Goal: Task Accomplishment & Management: Manage account settings

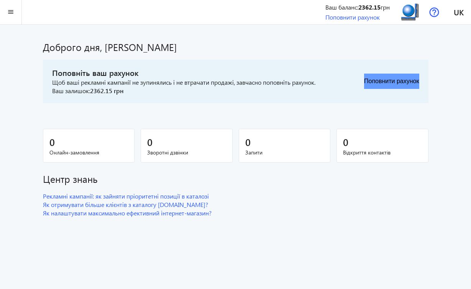
click at [380, 82] on button "Поповнити рахунок" at bounding box center [391, 81] width 55 height 15
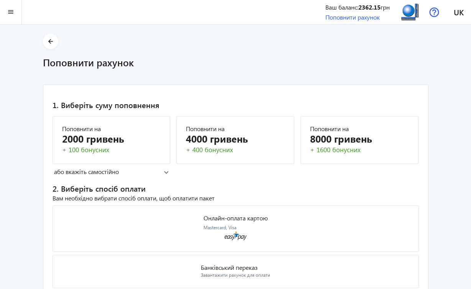
click at [389, 7] on div "Ваш баланс: 2362.15 грн" at bounding box center [357, 7] width 64 height 8
click at [374, 7] on b "2362.15" at bounding box center [369, 7] width 22 height 8
click at [45, 42] on span at bounding box center [50, 41] width 15 height 18
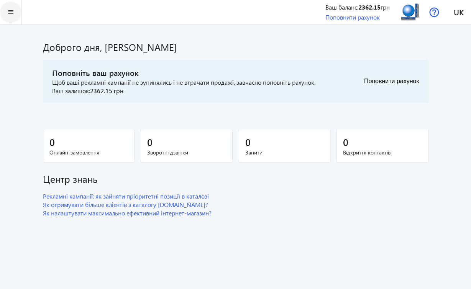
click at [13, 10] on mat-icon "menu" at bounding box center [11, 12] width 10 height 10
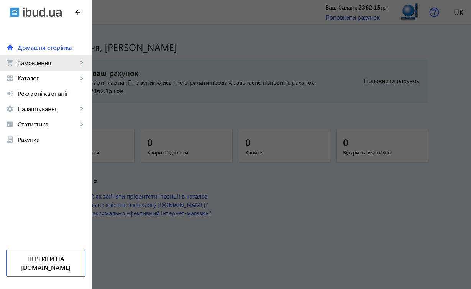
click at [34, 62] on span "Замовлення" at bounding box center [48, 63] width 60 height 8
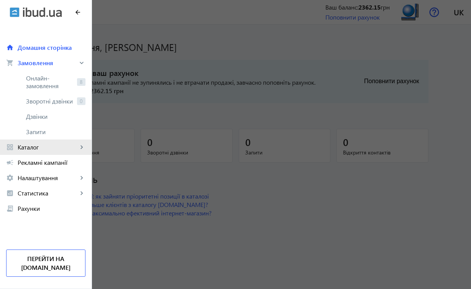
click at [35, 148] on span "Каталог" at bounding box center [48, 147] width 60 height 8
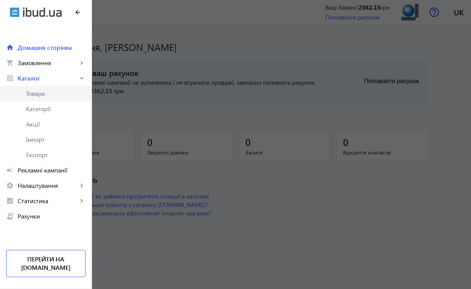
click at [51, 92] on span "Товари" at bounding box center [55, 94] width 59 height 8
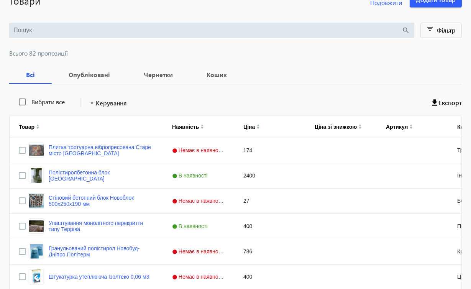
scroll to position [55, 0]
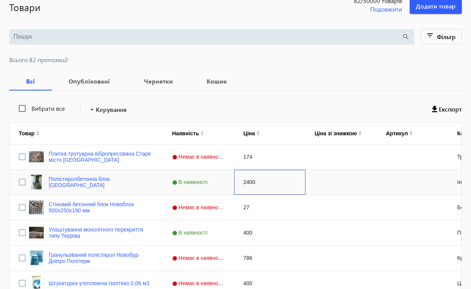
click at [255, 185] on div "2400" at bounding box center [269, 182] width 71 height 25
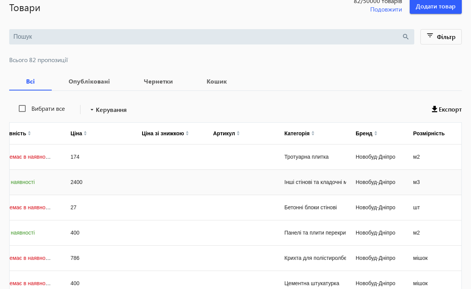
scroll to position [0, 0]
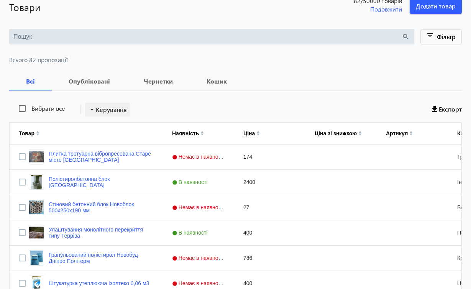
click at [120, 112] on span "Керування" at bounding box center [111, 109] width 31 height 9
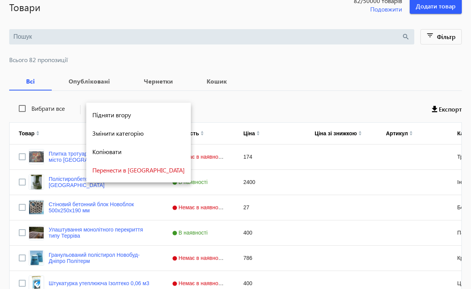
click at [276, 80] on div at bounding box center [235, 144] width 471 height 289
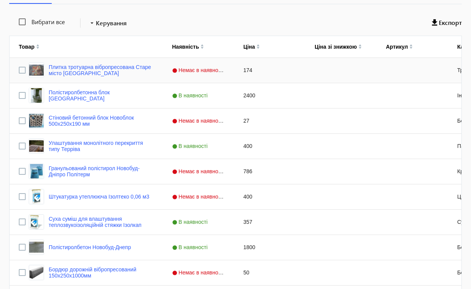
scroll to position [143, 0]
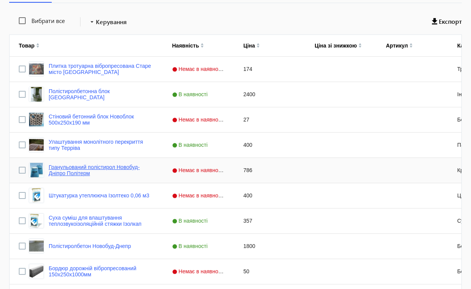
click at [122, 167] on link "Гранульований полістирол Новобуд-Дніпро Політерм" at bounding box center [101, 170] width 105 height 12
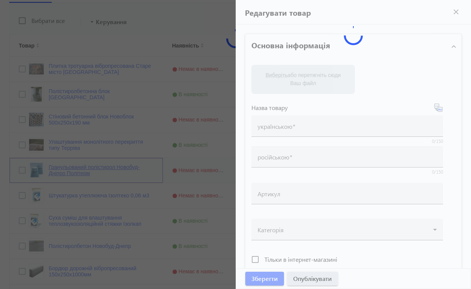
type input "Гранульований полістирол Новобуд-Дніпро Політерм"
type input "Полистирол гранулированный Новобуд-Днепр Политерм"
type input "786"
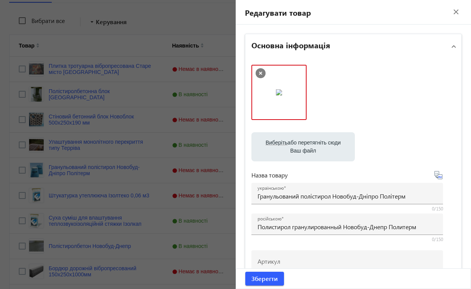
click at [453, 12] on mat-icon "close" at bounding box center [455, 11] width 11 height 11
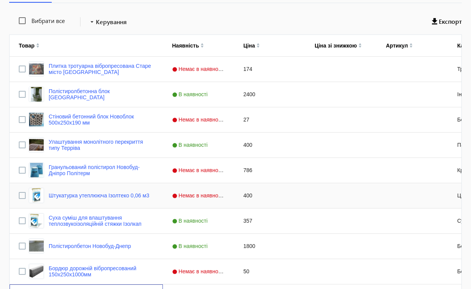
scroll to position [321, 0]
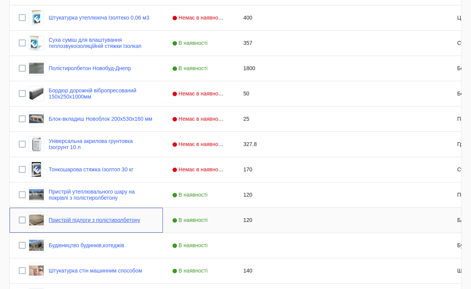
click at [115, 222] on link "Пристрій підлоги з полістиролбетону" at bounding box center [95, 220] width 92 height 6
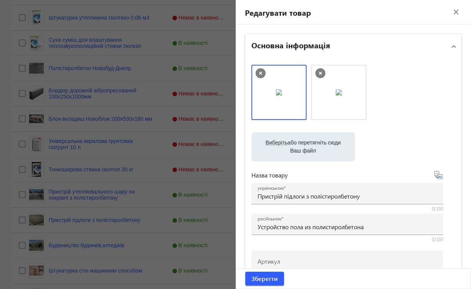
click at [156, 201] on div at bounding box center [235, 144] width 471 height 289
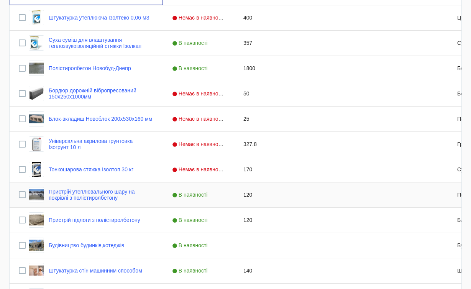
scroll to position [144, 0]
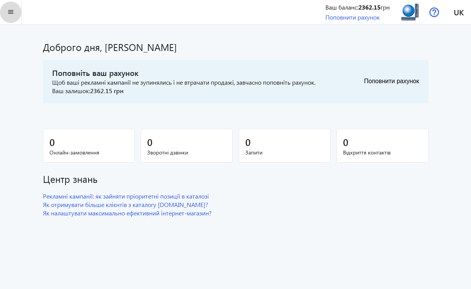
click at [13, 11] on mat-icon "menu" at bounding box center [11, 12] width 10 height 10
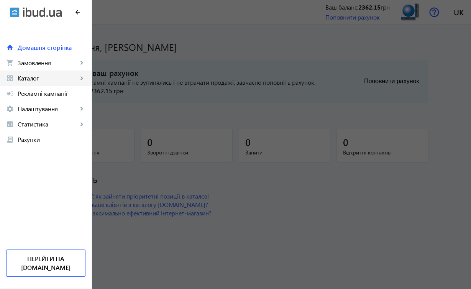
click at [30, 76] on span "Каталог" at bounding box center [48, 78] width 60 height 8
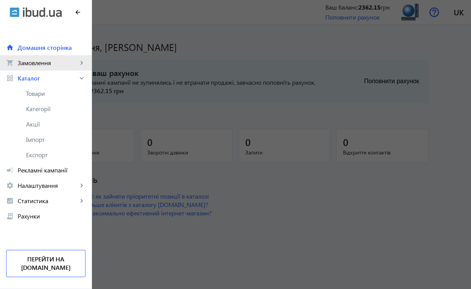
click at [38, 62] on span "Замовлення" at bounding box center [48, 63] width 60 height 8
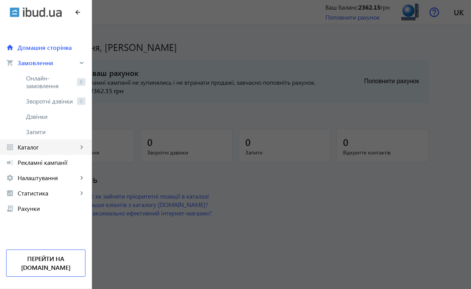
click at [47, 144] on span "Каталог" at bounding box center [48, 147] width 60 height 8
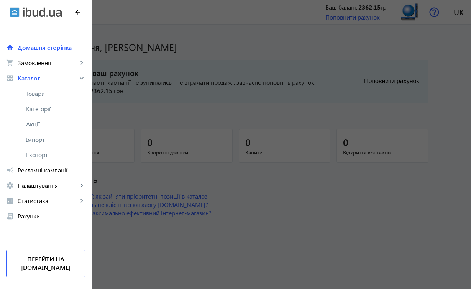
click at [219, 193] on div at bounding box center [235, 144] width 471 height 289
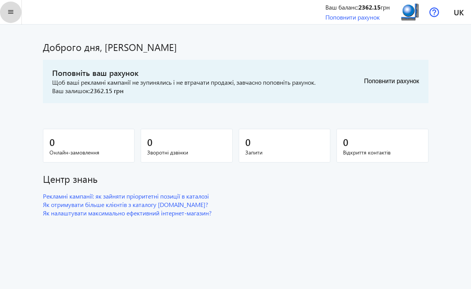
click at [13, 14] on mat-icon "menu" at bounding box center [11, 12] width 10 height 10
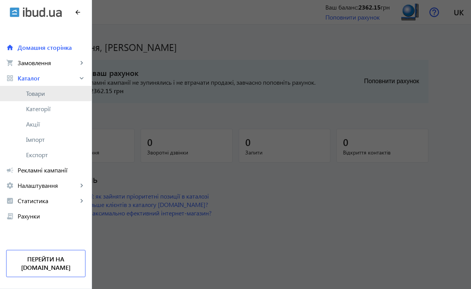
click at [38, 97] on span "Товари" at bounding box center [55, 94] width 59 height 8
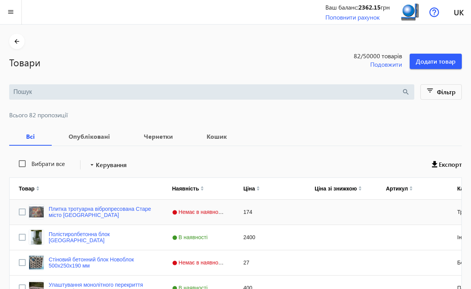
click at [270, 216] on div "174" at bounding box center [269, 212] width 71 height 25
click at [21, 211] on input "Press Space to toggle row selection (unchecked)" at bounding box center [22, 211] width 7 height 7
checkbox input "true"
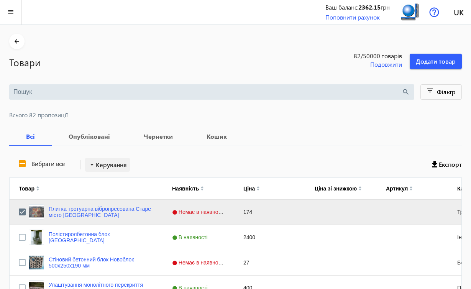
click at [116, 165] on span "Керування" at bounding box center [111, 164] width 31 height 9
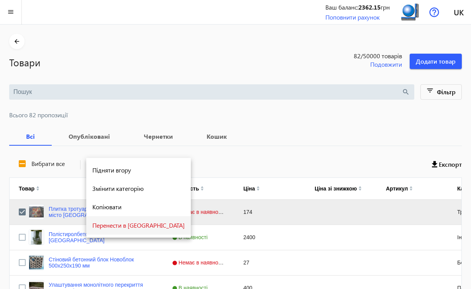
click at [130, 223] on span "Перенести в [GEOGRAPHIC_DATA]" at bounding box center [138, 225] width 92 height 6
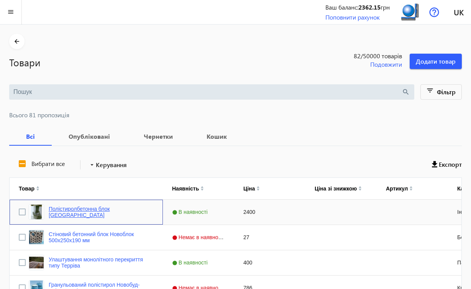
click at [142, 211] on link "Полістиролбетонна блок [GEOGRAPHIC_DATA]" at bounding box center [101, 212] width 105 height 12
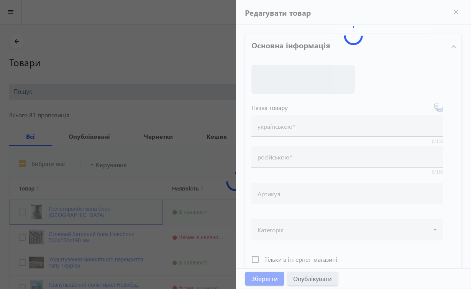
type input "Полістиролбетонна блок [GEOGRAPHIC_DATA]"
type input "Полистиролбетонный блок Новобуд-Днепр"
checkbox input "true"
type input "2400"
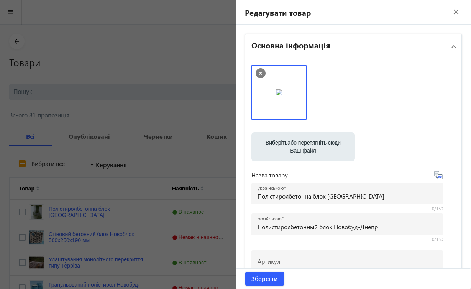
click at [187, 156] on div at bounding box center [235, 144] width 471 height 289
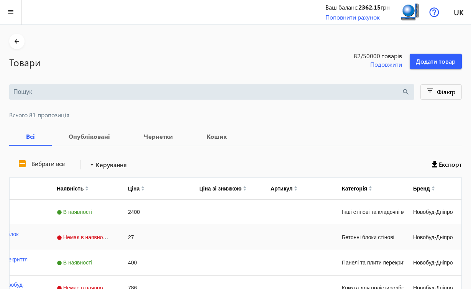
scroll to position [0, 173]
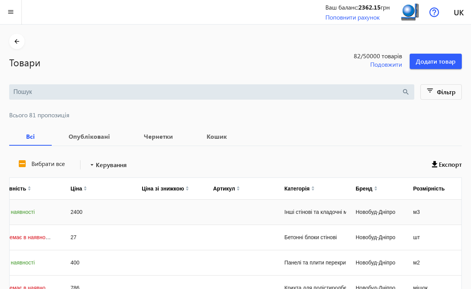
click at [300, 209] on div "Інші стінові та кладочні матеріали" at bounding box center [310, 212] width 71 height 25
click at [314, 188] on img at bounding box center [312, 189] width 3 height 2
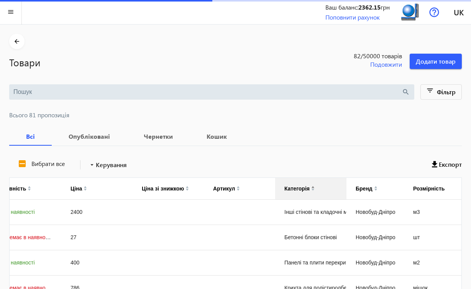
click at [306, 189] on div "Категорія" at bounding box center [296, 188] width 25 height 6
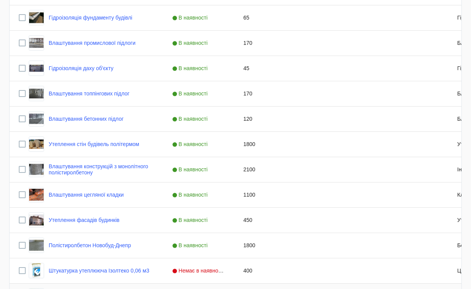
scroll to position [700, 0]
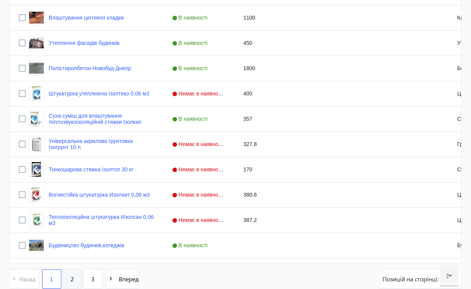
click at [75, 282] on link "2" at bounding box center [72, 278] width 19 height 19
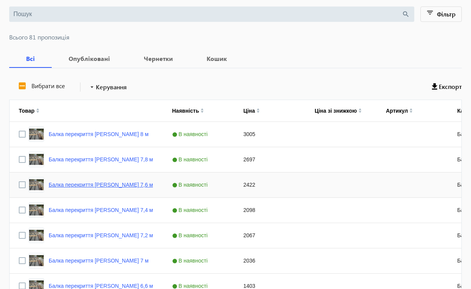
scroll to position [79, 0]
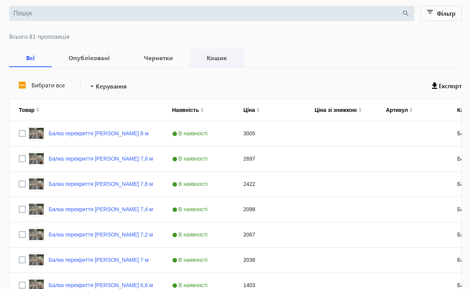
click at [220, 56] on b "Кошик" at bounding box center [217, 58] width 36 height 6
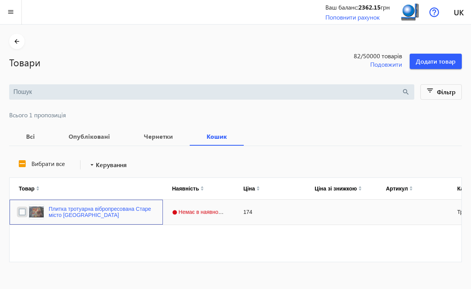
click at [22, 213] on input "Press Space to toggle row selection (unchecked)" at bounding box center [22, 211] width 7 height 7
checkbox input "true"
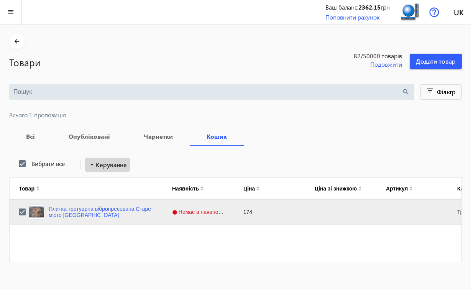
click at [105, 165] on span "Керування" at bounding box center [111, 164] width 31 height 9
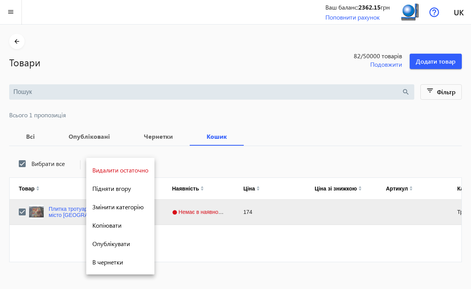
click at [302, 129] on div at bounding box center [235, 144] width 471 height 289
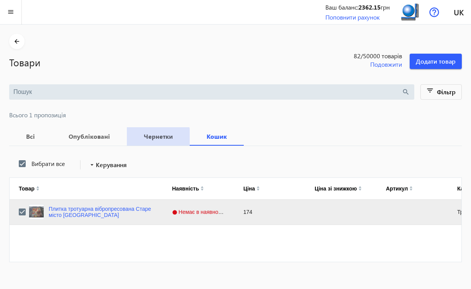
click at [147, 137] on b "Чернетки" at bounding box center [158, 136] width 44 height 6
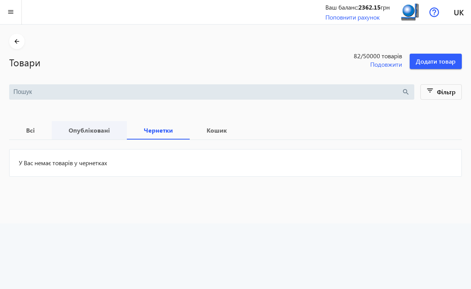
click at [89, 129] on b "Опубліковані" at bounding box center [89, 130] width 57 height 6
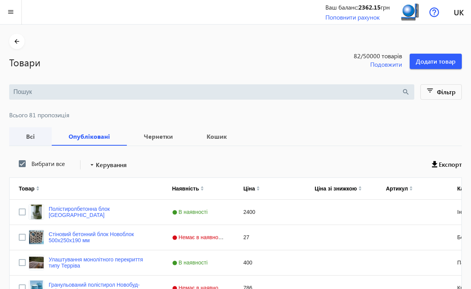
click at [30, 134] on b "Всі" at bounding box center [30, 136] width 24 height 6
click at [74, 136] on b "Опубліковані" at bounding box center [89, 136] width 57 height 6
click at [273, 219] on div "2400" at bounding box center [269, 212] width 71 height 25
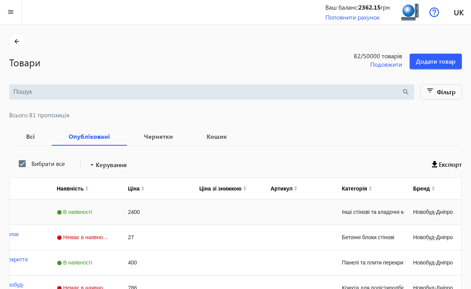
scroll to position [0, 173]
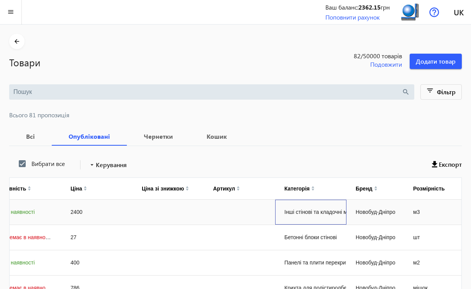
click at [301, 211] on div "Інші стінові та кладочні матеріали" at bounding box center [310, 212] width 71 height 25
click at [314, 190] on img at bounding box center [312, 189] width 3 height 2
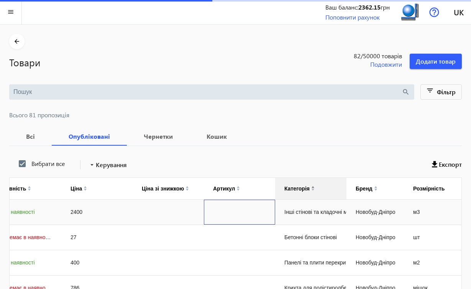
click at [234, 218] on div "Press SPACE to select this row." at bounding box center [239, 212] width 71 height 25
click at [425, 60] on span "Додати товар" at bounding box center [436, 61] width 40 height 8
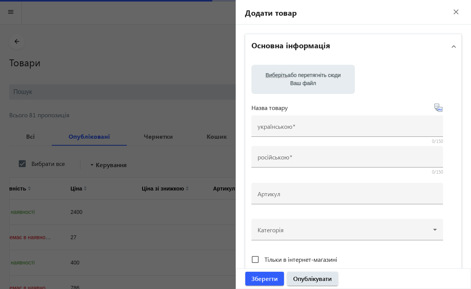
click at [450, 11] on mat-icon "close" at bounding box center [455, 11] width 11 height 11
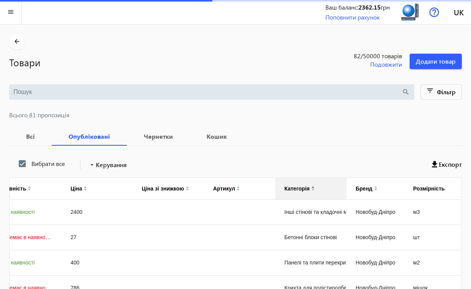
click at [292, 90] on input "search" at bounding box center [207, 92] width 388 height 8
click at [216, 135] on b "Кошик" at bounding box center [217, 136] width 36 height 6
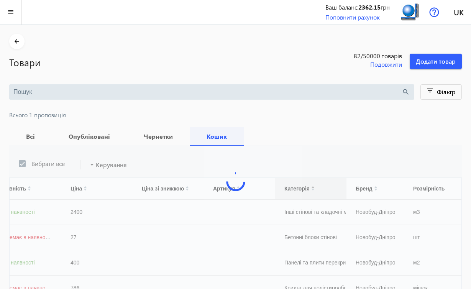
scroll to position [0, 172]
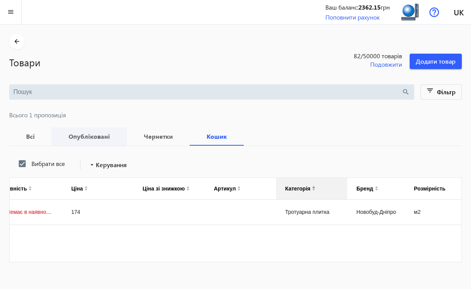
click at [77, 134] on b "Опубліковані" at bounding box center [89, 136] width 57 height 6
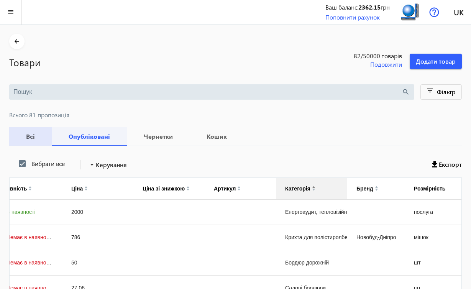
click at [106, 138] on b "Опубліковані" at bounding box center [89, 136] width 57 height 6
click at [169, 204] on div "Press SPACE to select this row." at bounding box center [168, 212] width 71 height 25
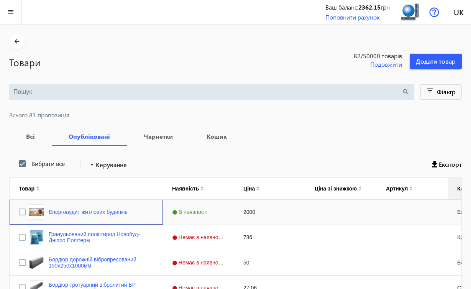
click at [112, 216] on div "Енергоаудит житлових будинків" at bounding box center [78, 211] width 99 height 15
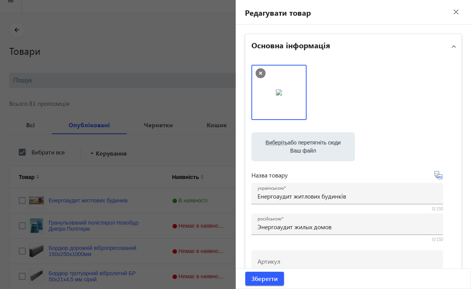
scroll to position [169, 0]
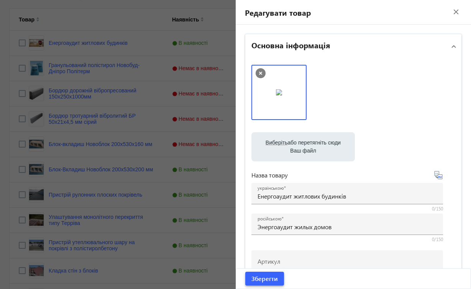
click at [257, 279] on span "Зберегти" at bounding box center [264, 278] width 26 height 8
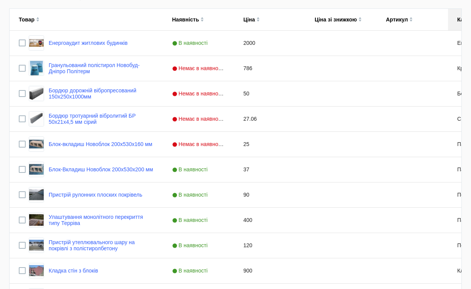
scroll to position [0, 0]
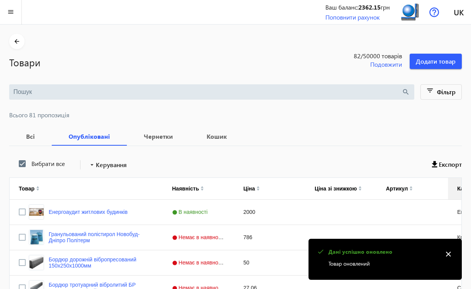
click at [448, 255] on mat-icon "close" at bounding box center [447, 253] width 11 height 11
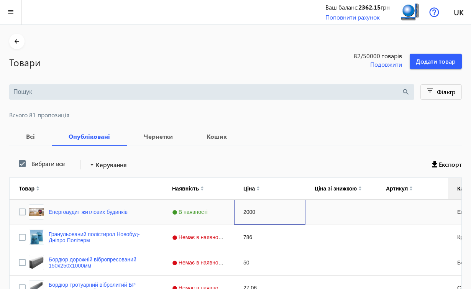
click at [244, 212] on div "2000" at bounding box center [269, 212] width 71 height 25
click at [271, 115] on span "Всього 81 пропозиція" at bounding box center [235, 115] width 452 height 6
click at [324, 211] on div "Press SPACE to select this row." at bounding box center [340, 212] width 71 height 25
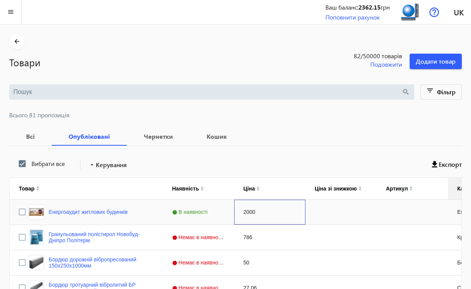
click at [253, 212] on div "2000" at bounding box center [269, 212] width 71 height 25
type input "5000"
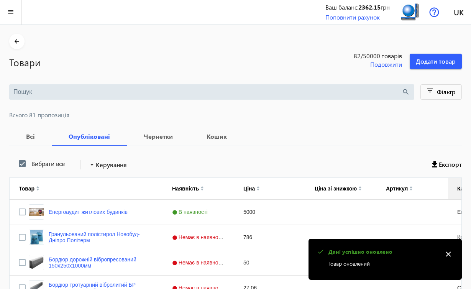
click at [450, 255] on mat-icon "close" at bounding box center [447, 253] width 11 height 11
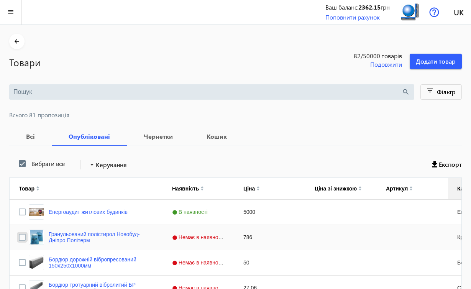
click at [21, 236] on input "Press Space to toggle row selection (unchecked)" at bounding box center [22, 237] width 7 height 7
checkbox input "true"
checkbox input "false"
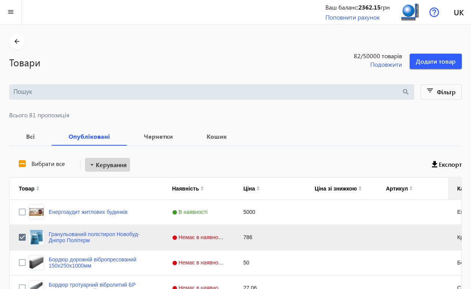
click at [104, 165] on span "Керування" at bounding box center [111, 164] width 31 height 9
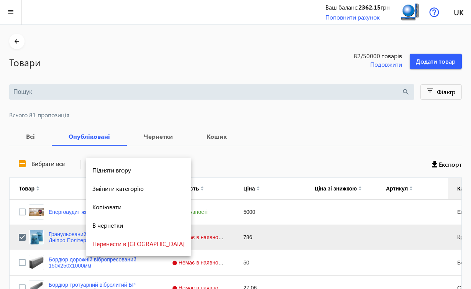
click at [199, 149] on div at bounding box center [235, 144] width 471 height 289
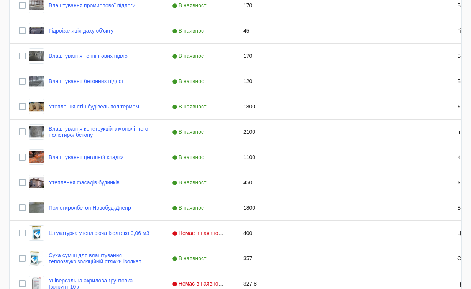
scroll to position [552, 0]
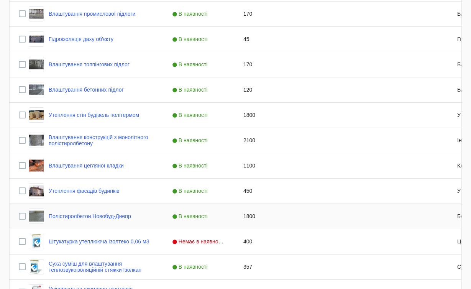
click at [276, 216] on div "1800" at bounding box center [269, 216] width 71 height 25
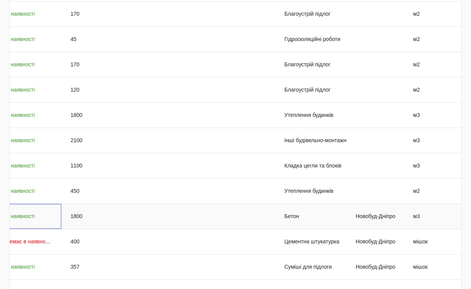
scroll to position [0, 0]
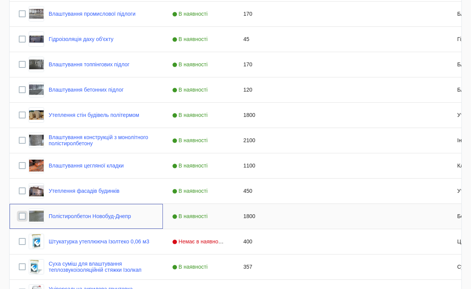
click at [22, 218] on input "Press Space to toggle row selection (unchecked)" at bounding box center [22, 216] width 7 height 7
checkbox input "true"
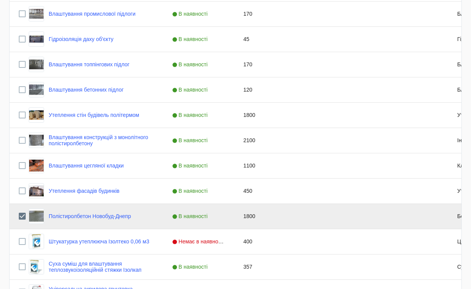
click at [257, 219] on div "1800" at bounding box center [269, 216] width 71 height 25
type input "3000"
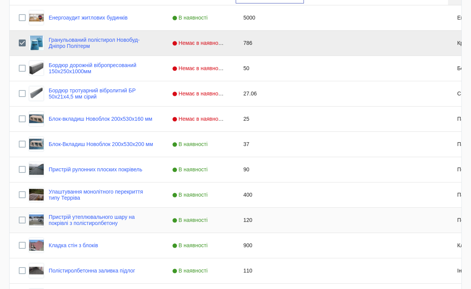
scroll to position [178, 0]
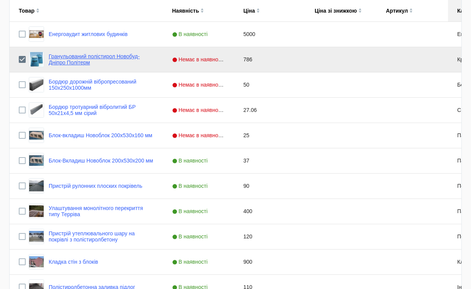
click at [106, 55] on link "Гранульований полістирол Новобуд-Дніпро Політерм" at bounding box center [101, 59] width 105 height 12
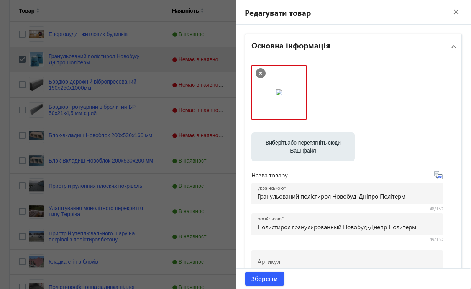
click at [450, 14] on mat-icon "close" at bounding box center [455, 11] width 11 height 11
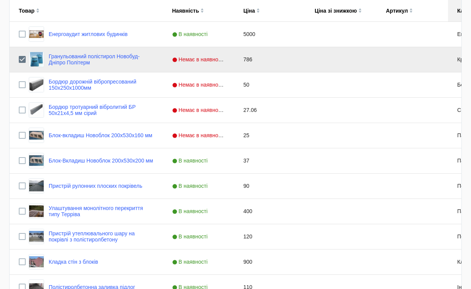
click at [248, 58] on div "786" at bounding box center [269, 59] width 71 height 25
click at [214, 60] on span "Немає в наявності" at bounding box center [199, 59] width 54 height 6
click at [226, 60] on span "Press SPACE to deselect this row." at bounding box center [226, 59] width 7 height 7
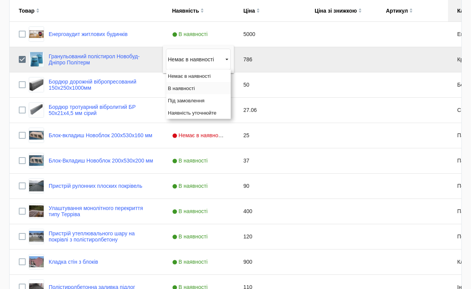
click at [199, 88] on div "В наявності" at bounding box center [198, 88] width 64 height 12
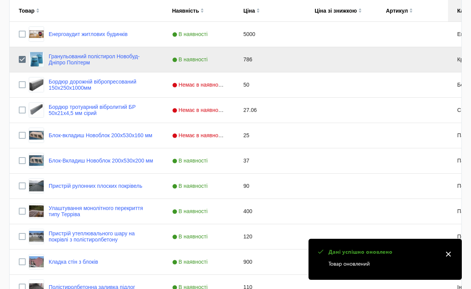
click at [244, 59] on div "786" at bounding box center [269, 59] width 71 height 25
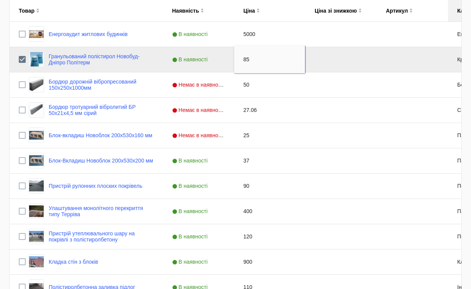
type input "850"
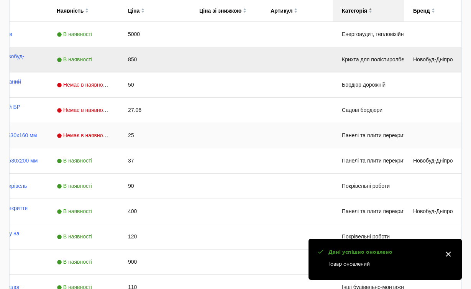
scroll to position [0, 173]
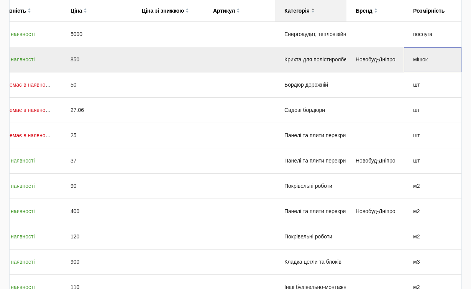
click at [424, 57] on div "мішок" at bounding box center [432, 59] width 57 height 25
click at [424, 60] on div "мішок" at bounding box center [432, 59] width 57 height 25
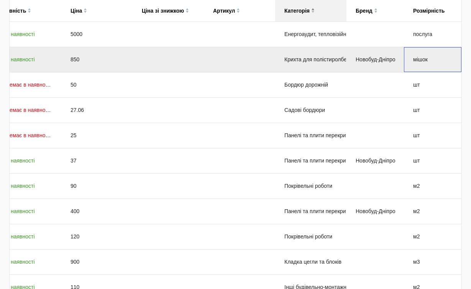
click at [424, 60] on div "мішок" at bounding box center [432, 59] width 57 height 25
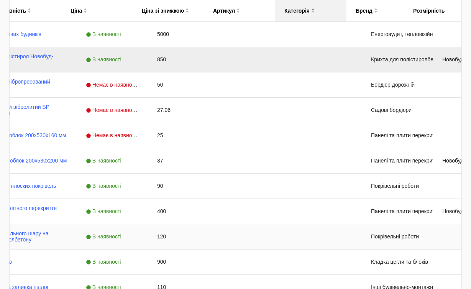
scroll to position [0, 0]
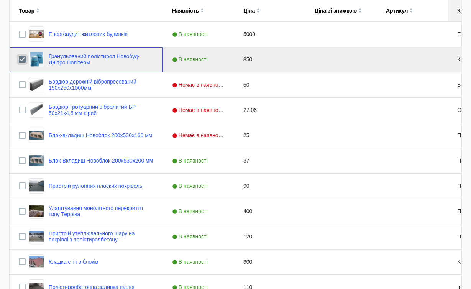
click at [24, 59] on input "Press Space to toggle row selection (checked)" at bounding box center [22, 59] width 7 height 7
checkbox input "false"
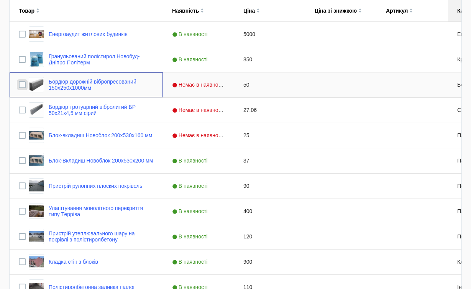
click at [22, 85] on input "Press Space to toggle row selection (unchecked)" at bounding box center [22, 84] width 7 height 7
checkbox input "true"
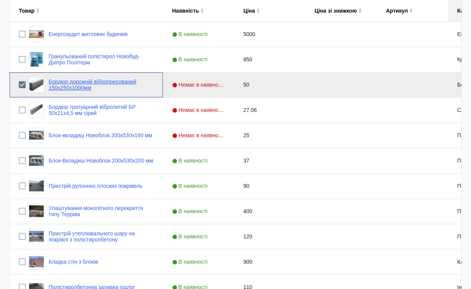
click at [105, 86] on link "Бордюр дорожній вібропресований 150х250х1000мм" at bounding box center [101, 85] width 105 height 12
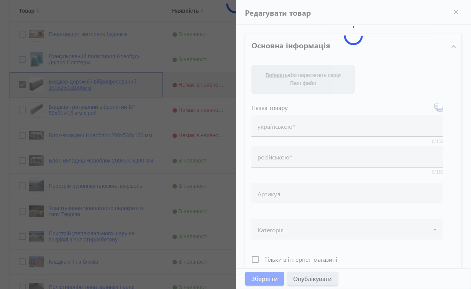
type input "Бордюр дорожній вібропресований 150х250х1000мм"
type input "Бордюр дорожный вибропрессованный 150х250х1000мм"
type input "50"
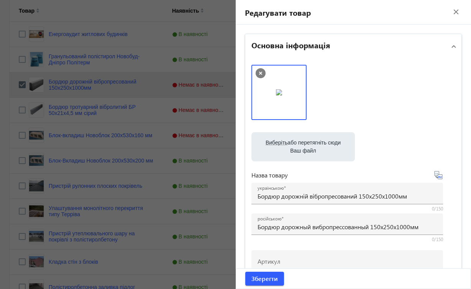
click at [452, 13] on mat-icon "close" at bounding box center [455, 11] width 11 height 11
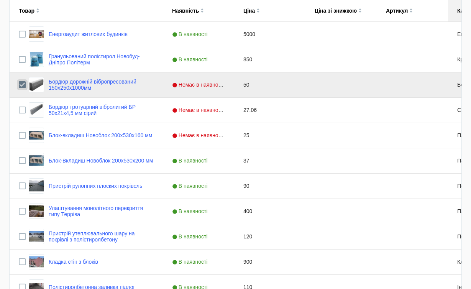
click at [23, 83] on input "Press Space to toggle row selection (checked)" at bounding box center [22, 84] width 7 height 7
checkbox input "false"
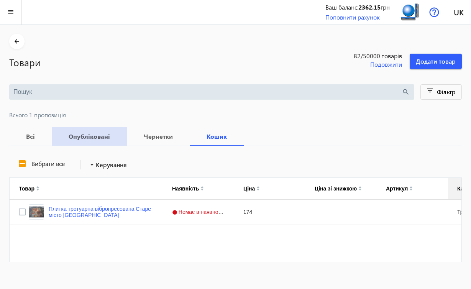
click at [93, 137] on b "Опубліковані" at bounding box center [89, 136] width 57 height 6
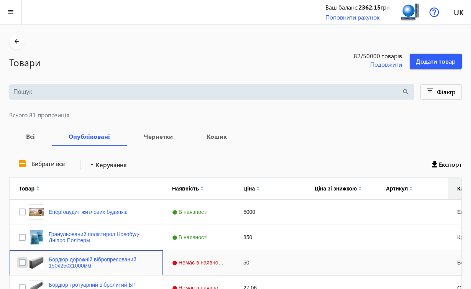
click at [23, 262] on input "Press Space to toggle row selection (unchecked)" at bounding box center [22, 262] width 7 height 7
checkbox input "true"
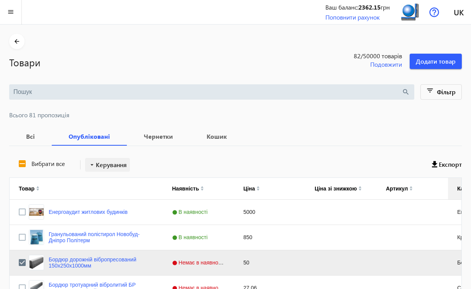
click at [106, 166] on span "Керування" at bounding box center [111, 164] width 31 height 9
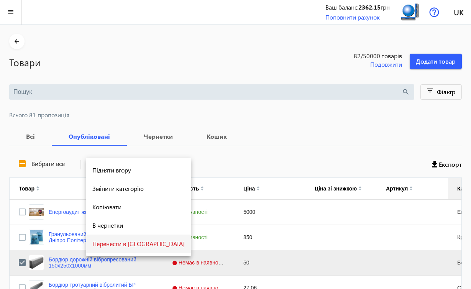
click at [117, 242] on span "Перенести в [GEOGRAPHIC_DATA]" at bounding box center [138, 244] width 92 height 6
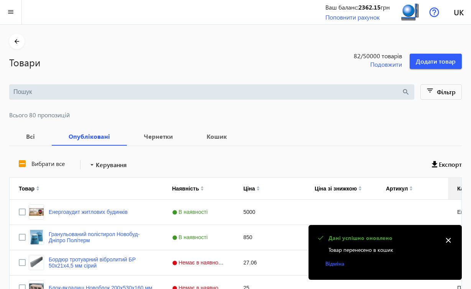
click at [448, 241] on mat-icon "close" at bounding box center [447, 239] width 11 height 11
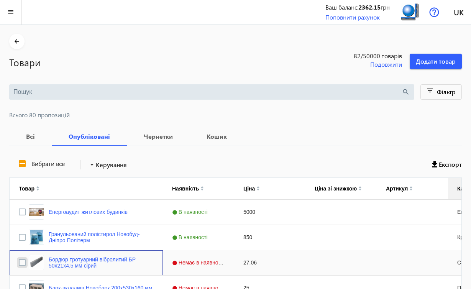
click at [22, 264] on input "Press Space to toggle row selection (unchecked)" at bounding box center [22, 262] width 7 height 7
checkbox input "true"
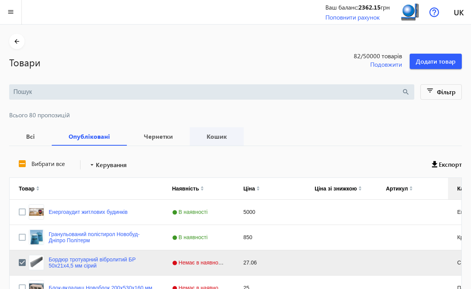
click at [210, 134] on b "Кошик" at bounding box center [217, 136] width 36 height 6
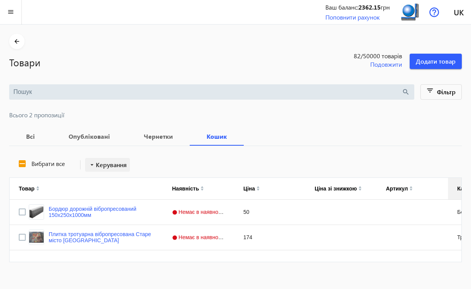
click at [122, 167] on span "Керування" at bounding box center [111, 164] width 31 height 9
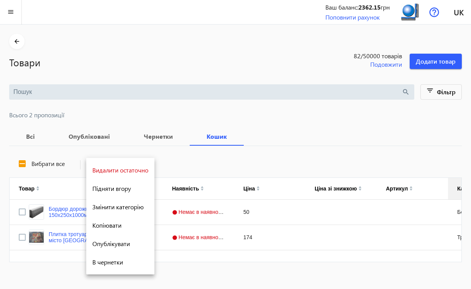
click at [223, 72] on div at bounding box center [235, 144] width 471 height 289
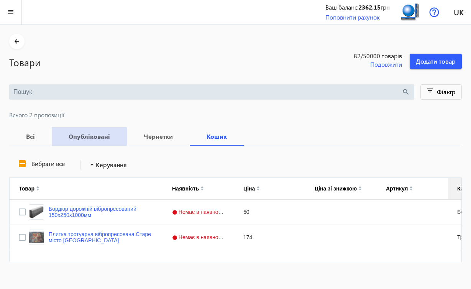
click at [90, 141] on span "Опубліковані" at bounding box center [89, 136] width 57 height 18
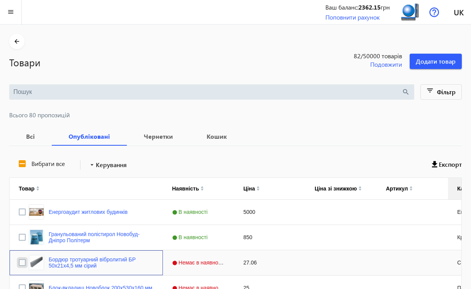
click at [24, 262] on input "Press Space to toggle row selection (unchecked)" at bounding box center [22, 262] width 7 height 7
checkbox input "true"
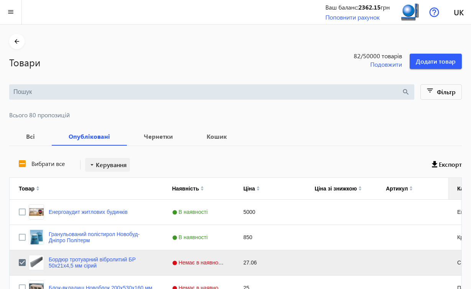
click at [118, 167] on span "Керування" at bounding box center [111, 164] width 31 height 9
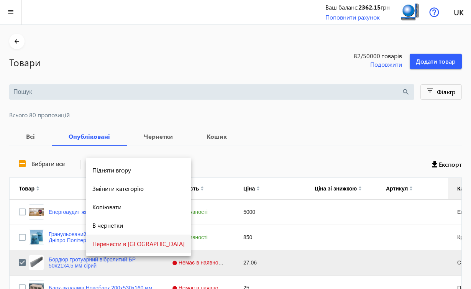
click at [133, 243] on span "Перенести в [GEOGRAPHIC_DATA]" at bounding box center [138, 244] width 92 height 6
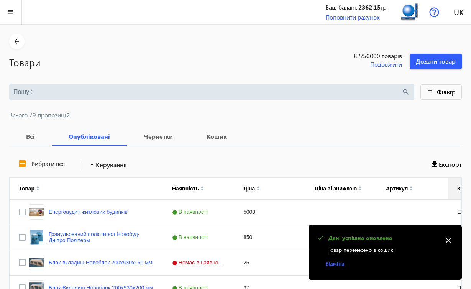
click at [447, 241] on mat-icon "close" at bounding box center [447, 239] width 11 height 11
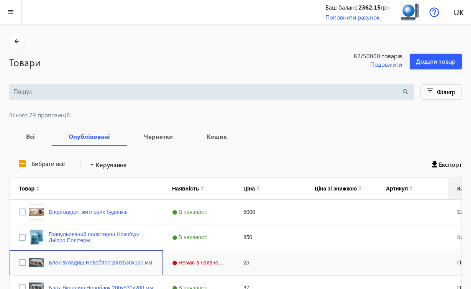
click at [127, 255] on div "Блок-вкладиш Новоблок 200x530x160 мм" at bounding box center [90, 262] width 123 height 15
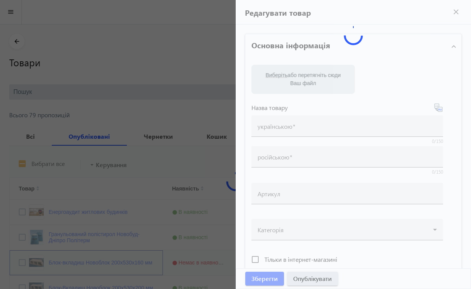
type input "Блок-вкладиш Новоблок 200x530x160 мм"
type input "Блок-вкладыш Новоблок 200x530x160 мм"
type input "25"
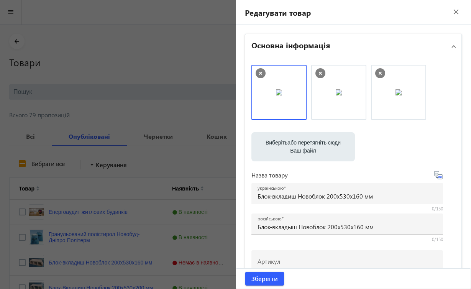
click at [451, 12] on mat-icon "close" at bounding box center [455, 11] width 11 height 11
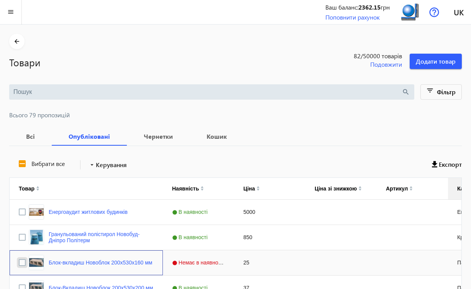
click at [21, 263] on input "Press Space to toggle row selection (unchecked)" at bounding box center [22, 262] width 7 height 7
checkbox input "true"
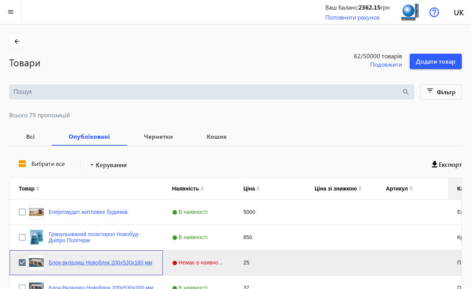
click at [130, 259] on link "Блок-вкладиш Новоблок 200x530x160 мм" at bounding box center [100, 262] width 103 height 6
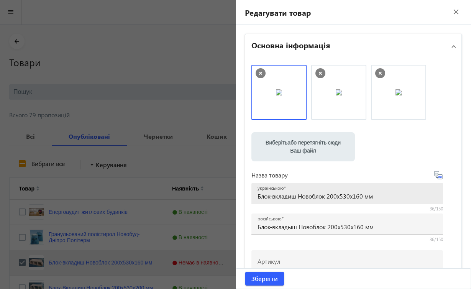
click at [327, 196] on input "Блок-вкладиш Новоблок 200x530x160 мм" at bounding box center [346, 196] width 179 height 8
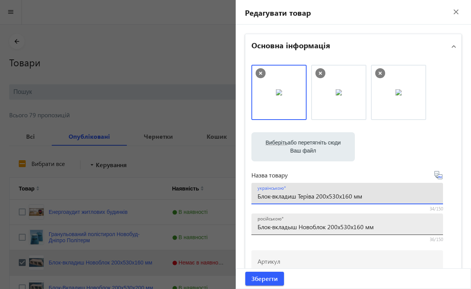
type input "Блок-вкладиш Теріва 200x530x160 мм"
click at [386, 227] on input "Блок-вкладыш Новоблок 200x530x160 мм" at bounding box center [346, 227] width 179 height 8
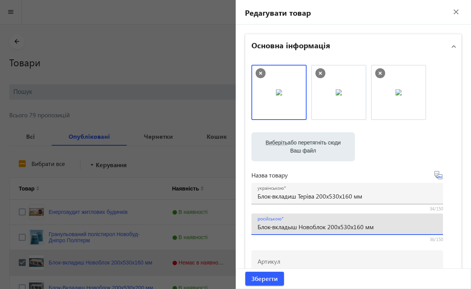
click at [327, 227] on input "Блок-вкладыш Новоблок 200x530x160 мм" at bounding box center [346, 227] width 179 height 8
type input "Блок-вкладыш Терива 200x530x160 мм"
click at [275, 282] on span "Зберегти" at bounding box center [264, 278] width 26 height 8
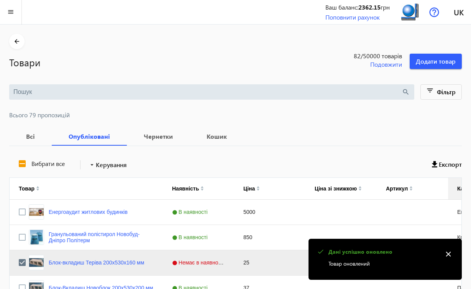
click at [449, 254] on mat-icon "close" at bounding box center [447, 253] width 11 height 11
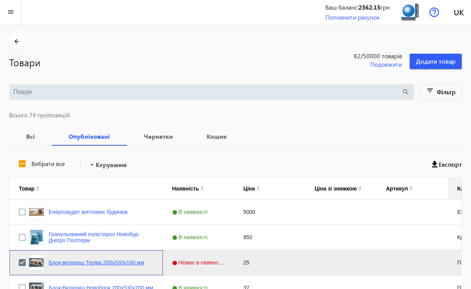
click at [129, 264] on link "Блок-вкладиш Теріва 200x530x160 мм" at bounding box center [96, 262] width 95 height 6
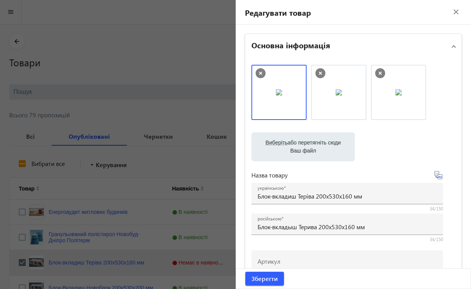
click at [261, 73] on icon at bounding box center [260, 73] width 10 height 10
click at [276, 95] on img at bounding box center [279, 92] width 6 height 6
click at [336, 93] on img at bounding box center [339, 92] width 6 height 6
click at [261, 279] on span "Зберегти" at bounding box center [264, 278] width 26 height 8
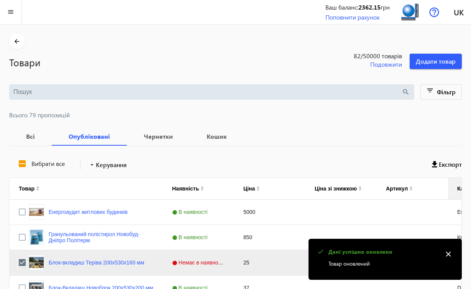
click at [447, 253] on mat-icon "close" at bounding box center [447, 253] width 11 height 11
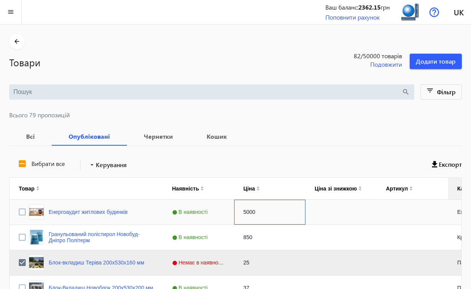
click at [255, 209] on div "5000" at bounding box center [269, 212] width 71 height 25
type input "3000"
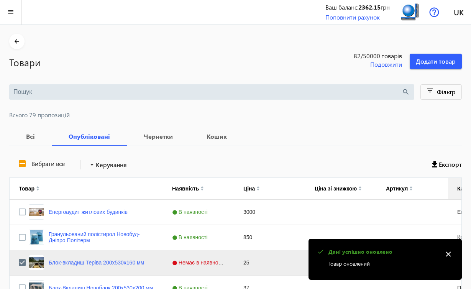
click at [448, 255] on mat-icon "close" at bounding box center [447, 253] width 11 height 11
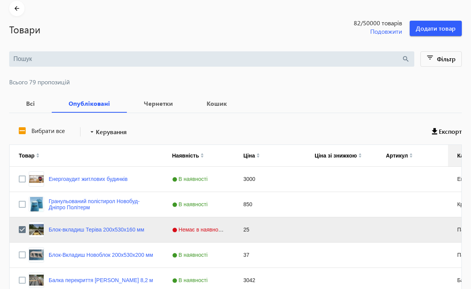
scroll to position [34, 0]
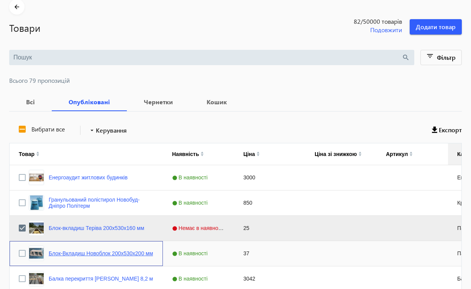
click at [95, 250] on link "Блок-Вкладиш Новоблок 200х530х200 мм" at bounding box center [101, 253] width 104 height 6
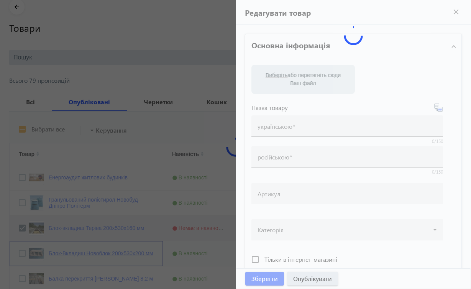
type input "Блок-Вкладиш Новоблок 200х530х200 мм"
type input "Блок-Вкладыш Новоблок 200х530х200 мм"
type input "37"
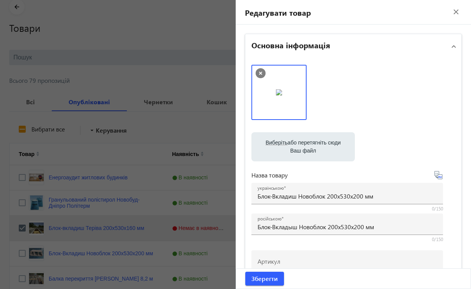
click at [451, 14] on mat-icon "close" at bounding box center [455, 11] width 11 height 11
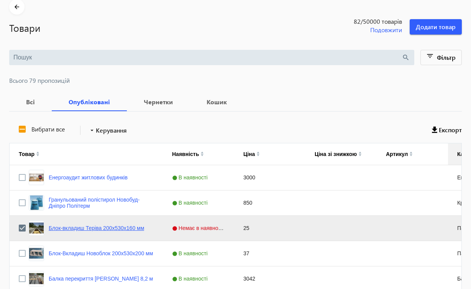
click at [97, 228] on link "Блок-вкладиш Теріва 200x530x160 мм" at bounding box center [96, 228] width 95 height 6
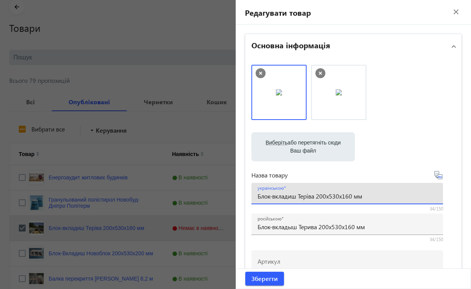
click at [350, 197] on input "Блок-вкладиш Теріва 200x530x160 мм" at bounding box center [346, 196] width 179 height 8
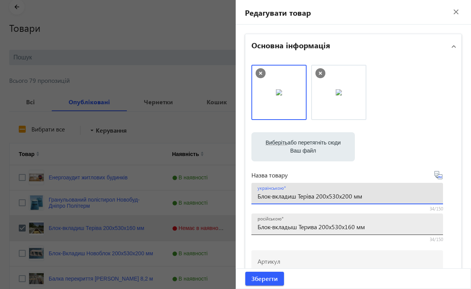
type input "Блок-вкладиш Теріва 200x530x200 мм"
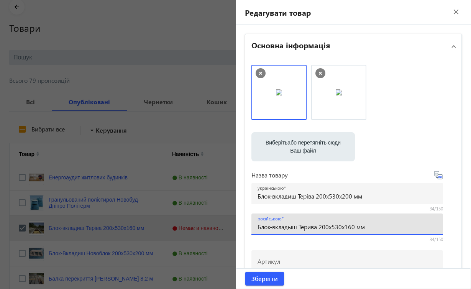
click at [353, 224] on input "Блок-вкладыш Терива 200x530x160 мм" at bounding box center [346, 227] width 179 height 8
type input "Блок-вкладыш Терива 200x530x200 мм"
click at [360, 260] on input "Артикул" at bounding box center [346, 263] width 179 height 8
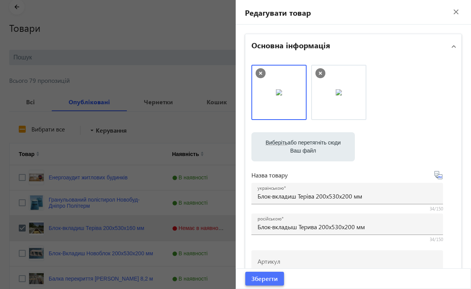
click at [278, 278] on span "submit" at bounding box center [264, 278] width 39 height 18
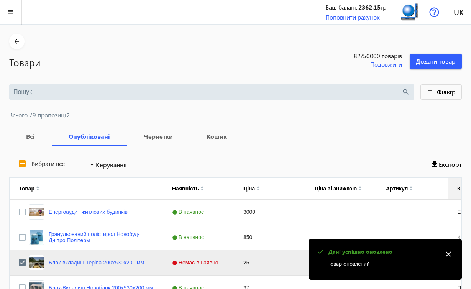
click at [449, 254] on mat-icon "close" at bounding box center [447, 253] width 11 height 11
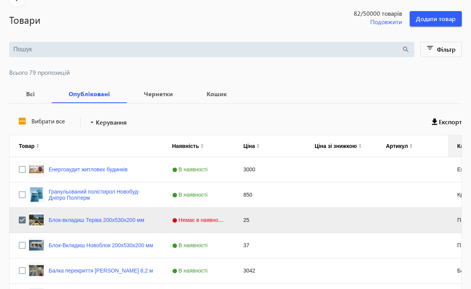
scroll to position [44, 0]
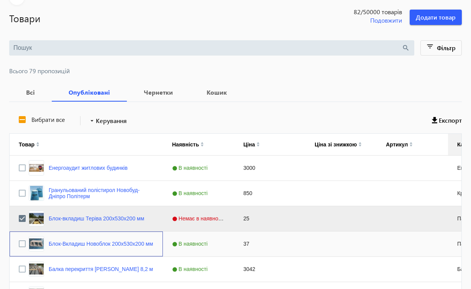
click at [157, 241] on div "Блок-Вкладиш Новоблок 200х530х200 мм" at bounding box center [86, 243] width 153 height 25
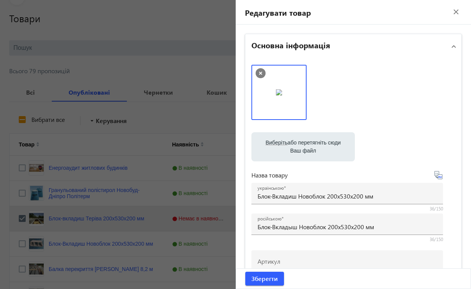
click at [450, 14] on mat-icon "close" at bounding box center [455, 11] width 11 height 11
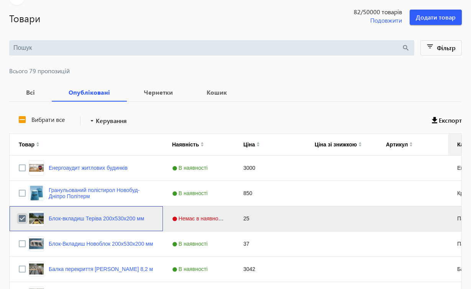
click at [22, 220] on input "Press Space to toggle row selection (checked)" at bounding box center [22, 218] width 7 height 7
checkbox input "false"
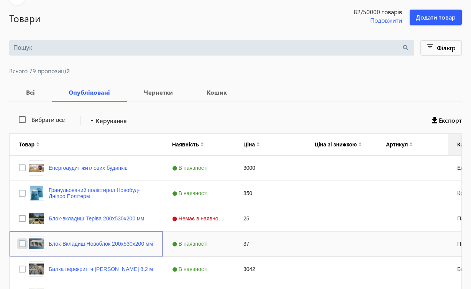
click at [22, 246] on input "Press Space to toggle row selection (unchecked)" at bounding box center [22, 243] width 7 height 7
checkbox input "true"
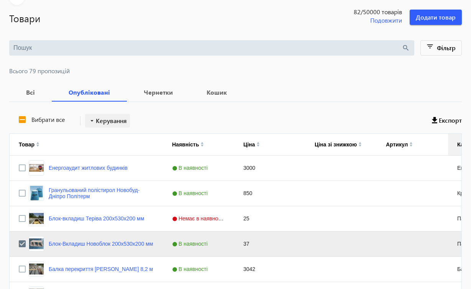
click at [110, 123] on span "Керування" at bounding box center [111, 120] width 31 height 9
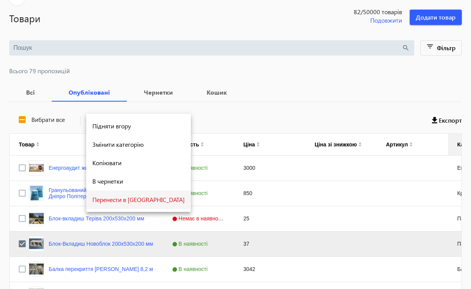
click at [107, 200] on span "Перенести в [GEOGRAPHIC_DATA]" at bounding box center [138, 200] width 92 height 6
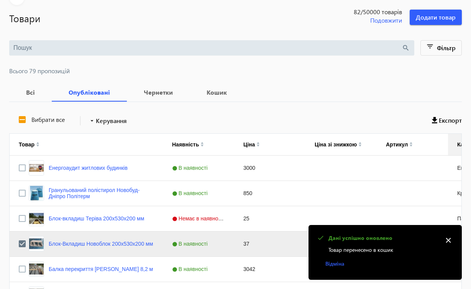
click at [447, 241] on mat-icon "close" at bounding box center [447, 239] width 11 height 11
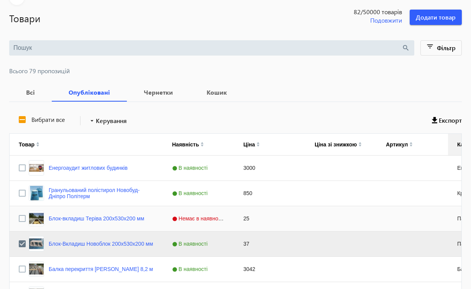
click at [209, 219] on span "Немає в наявності" at bounding box center [199, 218] width 54 height 6
click at [227, 218] on span "Press SPACE to select this row." at bounding box center [226, 218] width 7 height 7
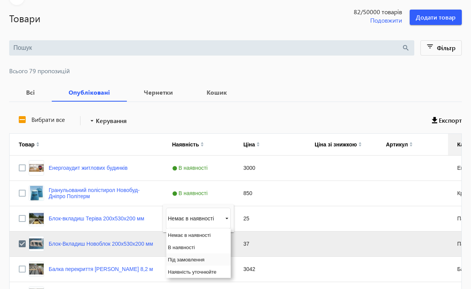
click at [191, 260] on span "Під замовлення" at bounding box center [186, 260] width 37 height 6
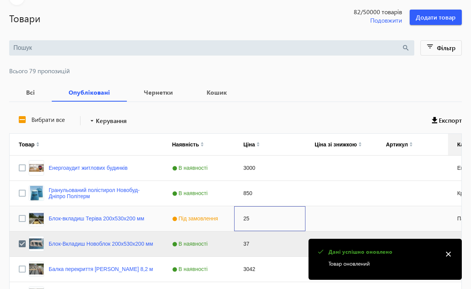
click at [246, 220] on div "25" at bounding box center [269, 218] width 71 height 25
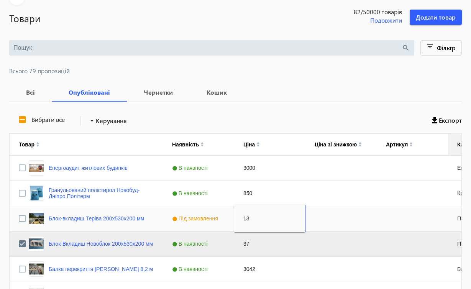
type input "135"
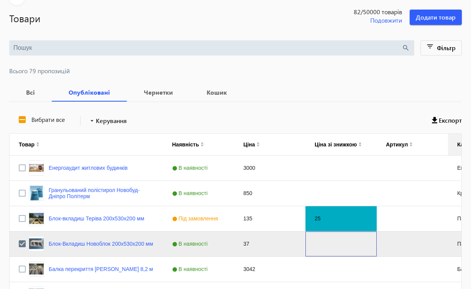
click at [309, 252] on div "Press SPACE to deselect this row." at bounding box center [340, 243] width 71 height 25
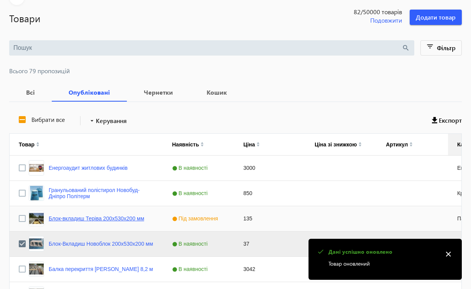
click at [130, 218] on link "Блок-вкладиш Теріва 200x530x200 мм" at bounding box center [96, 218] width 95 height 6
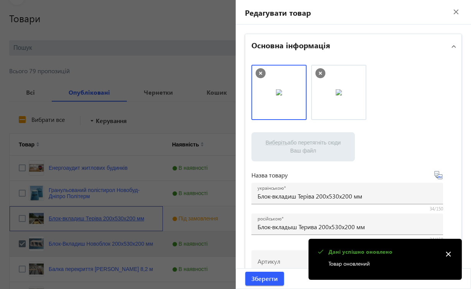
click at [449, 254] on mat-icon "close" at bounding box center [447, 253] width 11 height 11
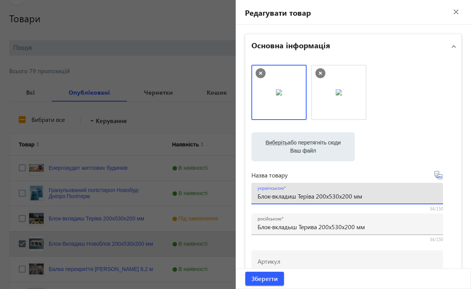
click at [321, 195] on input "Блок-вкладиш Теріва 200x530x200 мм" at bounding box center [346, 196] width 179 height 8
click at [343, 197] on input "Блок-вкладиш Теріва 1000x530x200 мм" at bounding box center [346, 196] width 179 height 8
click at [331, 196] on input "Блок-вкладиш Теріва 1000x500x200 мм" at bounding box center [346, 196] width 179 height 8
click at [347, 195] on input "Блок-вкладиш Теріва 200x500x200 мм" at bounding box center [346, 196] width 179 height 8
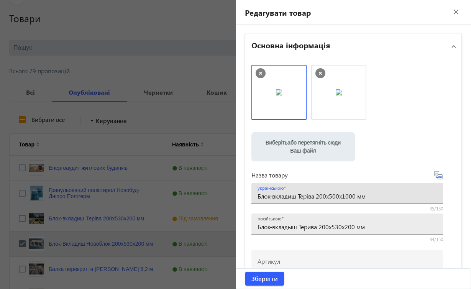
type input "Блок-вкладиш Теріва 200x500x1000 мм"
click at [374, 226] on input "Блок-вкладыш Терива 200x530x200 мм" at bounding box center [346, 227] width 179 height 8
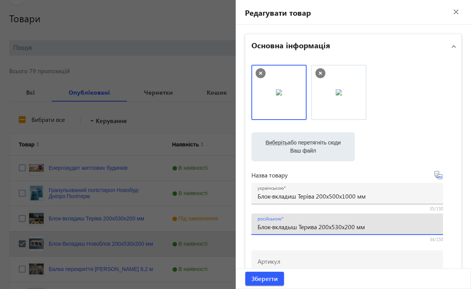
click at [341, 226] on input "Блок-вкладыш Терива 200x530x200 мм" at bounding box center [346, 227] width 179 height 8
click at [350, 226] on input "Блок-вкладыш Терива 200x500x200 мм" at bounding box center [346, 227] width 179 height 8
type input "Блок-вкладыш Терива 200x500x1000 мм"
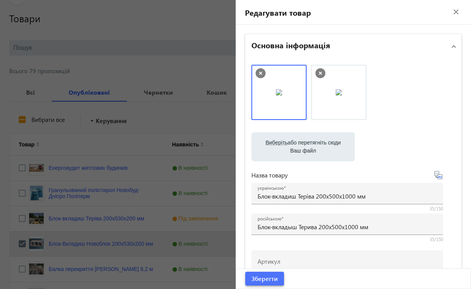
click at [275, 280] on span "Зберегти" at bounding box center [264, 278] width 26 height 8
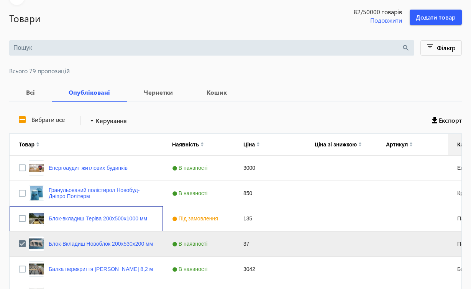
scroll to position [0, 0]
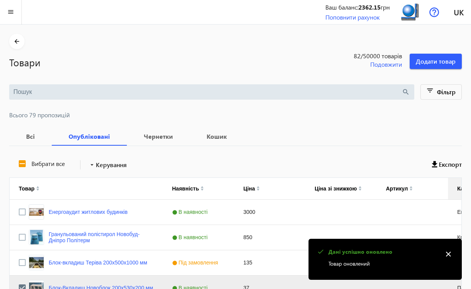
click at [446, 257] on mat-icon "close" at bounding box center [447, 253] width 11 height 11
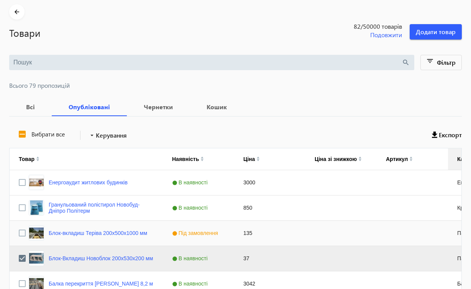
scroll to position [31, 0]
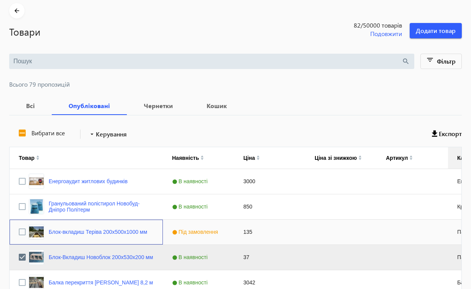
click at [153, 233] on div "Блок-вкладиш Теріва 200x500x1000 мм" at bounding box center [86, 231] width 153 height 25
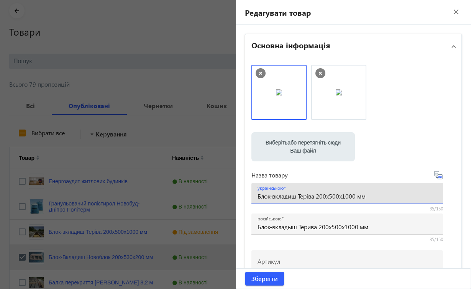
click at [371, 198] on input "Блок-вкладиш Теріва 200x500x1000 мм" at bounding box center [346, 196] width 179 height 8
click at [318, 196] on input "Блок-вкладиш Теріва 200x500x1000 мм для Теріви" at bounding box center [346, 196] width 179 height 8
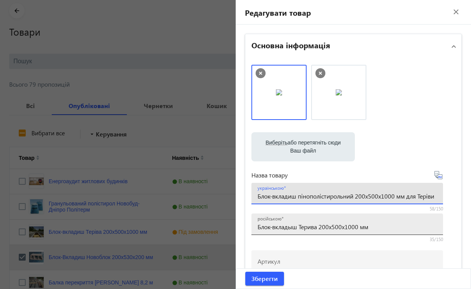
type input "Блок-вкладиш пінополістирольний 200x500x1000 мм для Теріви"
click at [300, 226] on input "Блок-вкладыш Терива 200x500x1000 мм" at bounding box center [346, 227] width 179 height 8
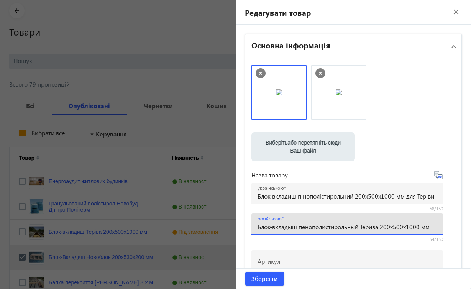
click at [383, 226] on input "Блок-вкладыш пенополистирольный Терива 200x500x1000 мм" at bounding box center [346, 227] width 179 height 8
click at [419, 228] on input "Блок-вкладыш пенополистирольный 200x500x1000 мм" at bounding box center [346, 227] width 179 height 8
type input "Блок-вкладыш пенополистирольный 200x500x1000 мм для Теривы"
click at [277, 280] on span "Зберегти" at bounding box center [264, 278] width 26 height 8
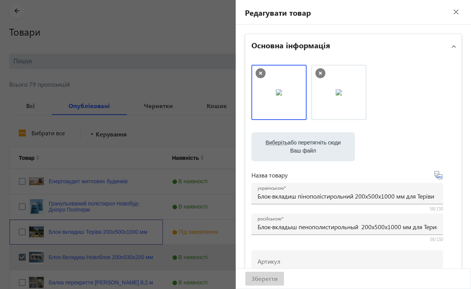
scroll to position [0, 0]
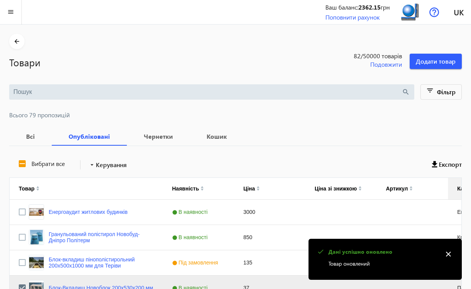
click at [448, 254] on mat-icon "close" at bounding box center [447, 253] width 11 height 11
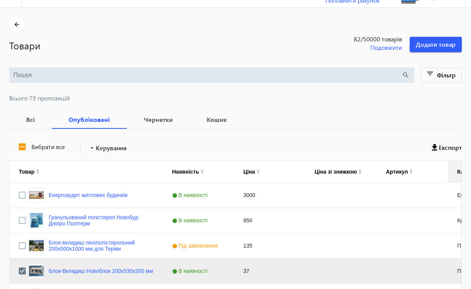
scroll to position [19, 0]
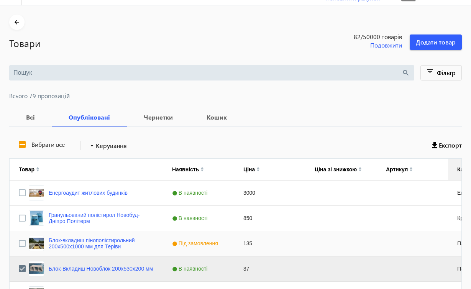
click at [347, 243] on div "Press SPACE to select this row." at bounding box center [340, 243] width 71 height 25
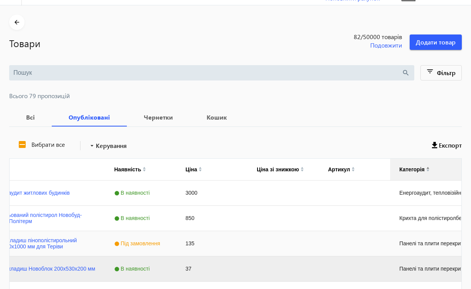
scroll to position [0, 115]
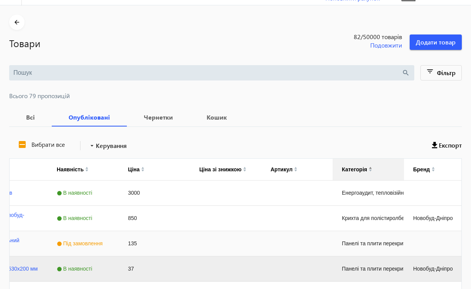
click at [239, 241] on div "Press SPACE to select this row." at bounding box center [225, 243] width 71 height 25
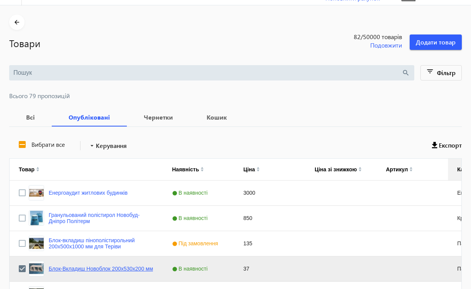
click at [134, 265] on link "Блок-Вкладиш Новоблок 200х530х200 мм" at bounding box center [101, 268] width 104 height 6
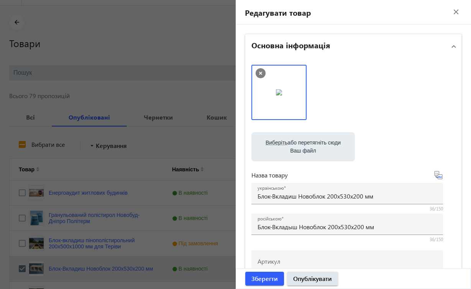
click at [260, 72] on icon at bounding box center [260, 73] width 10 height 10
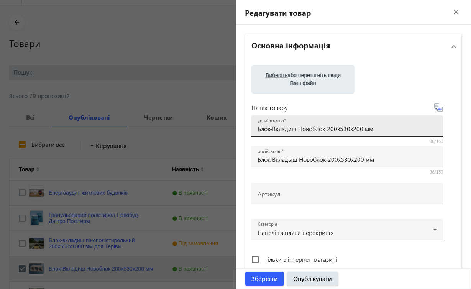
click at [275, 128] on input "Блок-Вкладиш Новоблок 200х530х200 мм" at bounding box center [346, 128] width 179 height 8
click at [324, 130] on input "Блок-вкладиш Новоблок 200х530х200 мм" at bounding box center [346, 128] width 179 height 8
click at [333, 127] on input "Блок-вкладиш Новоблок 200х530х200 мм" at bounding box center [346, 128] width 179 height 8
click at [332, 128] on input "Блок-вкладиш Новоблок 00х530х200 мм" at bounding box center [346, 128] width 179 height 8
click at [347, 130] on input "Блок-вкладиш Новоблок 530х530х200 мм" at bounding box center [346, 128] width 179 height 8
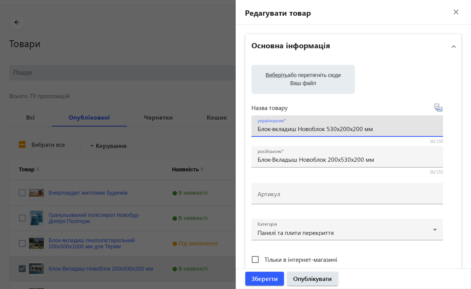
click at [357, 129] on input "Блок-вкладиш Новоблок 530х200х200 мм" at bounding box center [346, 128] width 179 height 8
click at [329, 131] on input "Блок-вкладиш Новоблок 530х200х400 мм" at bounding box center [346, 128] width 179 height 8
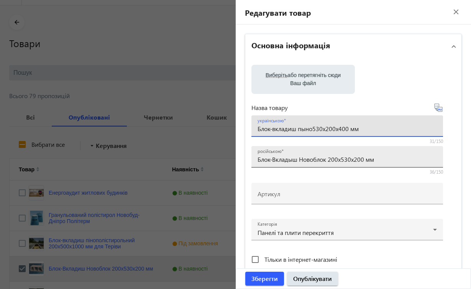
type input "Блок-вкладиш пыно530х200х400 мм"
click at [328, 158] on input "Блок-Вкладыш Новоблок 200х530х200 мм" at bounding box center [346, 159] width 179 height 8
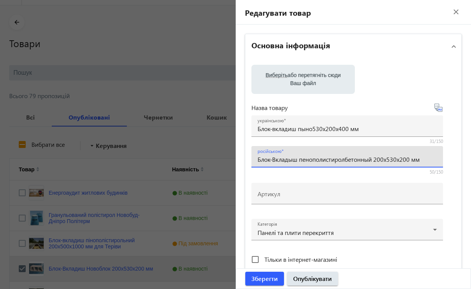
click at [277, 159] on input "Блок-Вкладыш пенополистиролбетонный 200х530х200 мм" at bounding box center [346, 159] width 179 height 8
click at [426, 157] on input "Блок-вкладыш пенополистиролбетонный 200х530х200 мм" at bounding box center [346, 159] width 179 height 8
type input "Блок-вкладыш пенополистиролбетонный 200х530х200 мм Тетива"
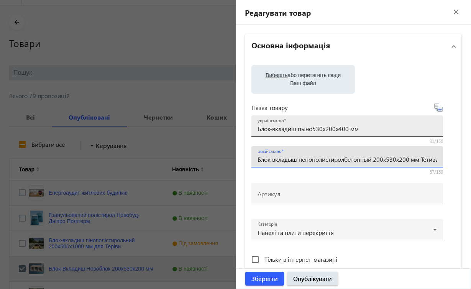
drag, startPoint x: 350, startPoint y: 3, endPoint x: 313, endPoint y: 127, distance: 129.7
click at [313, 127] on input "Блок-вкладиш пыно530х200х400 мм" at bounding box center [346, 128] width 179 height 8
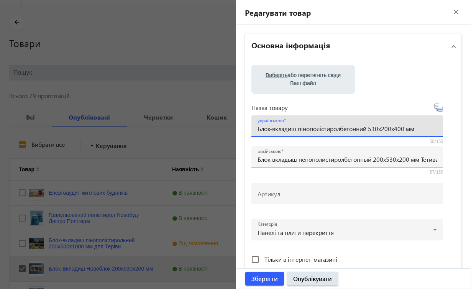
click at [421, 130] on input "Блок-вкладиш пінополістиролбетонний 530х200х400 мм" at bounding box center [346, 128] width 179 height 8
type input "Блок-вкладиш пінополістиролбетонний 530х200х400 мм Теріва"
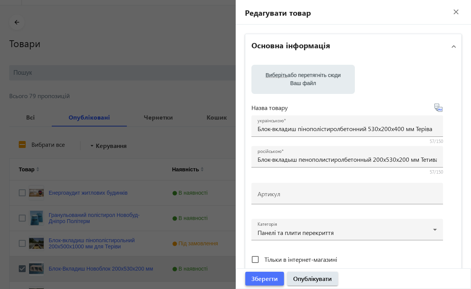
click at [274, 281] on span "Зберегти" at bounding box center [264, 278] width 26 height 8
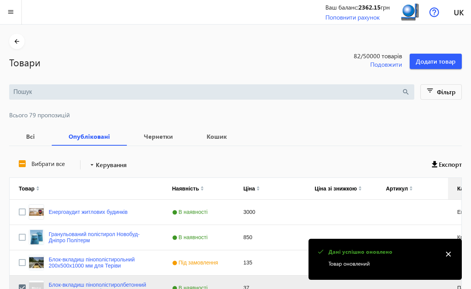
click at [449, 254] on mat-icon "close" at bounding box center [447, 253] width 11 height 11
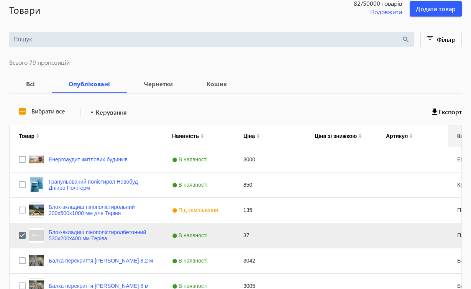
scroll to position [53, 0]
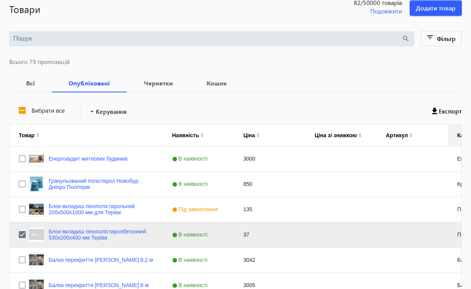
click at [196, 234] on span "В наявності" at bounding box center [191, 234] width 38 height 6
click at [226, 236] on span "Press SPACE to deselect this row." at bounding box center [226, 234] width 7 height 7
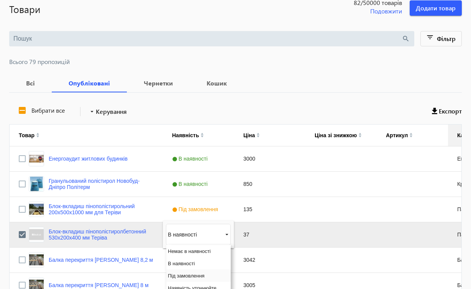
click at [199, 276] on span "Під замовлення" at bounding box center [186, 276] width 37 height 6
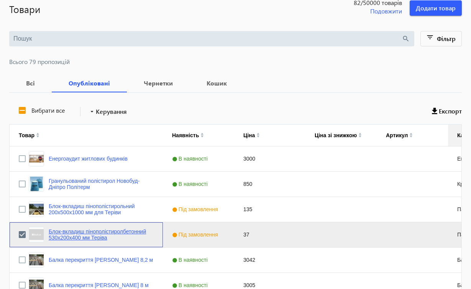
click at [121, 233] on link "Блок-вкладиш пінополістиролбетонний 530х200х400 мм Теріва" at bounding box center [101, 234] width 105 height 12
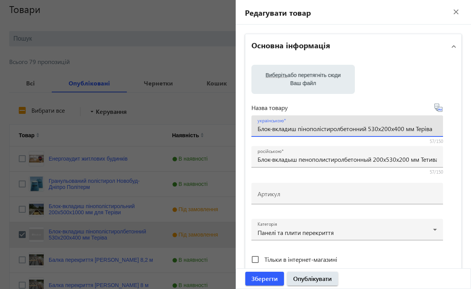
click at [418, 131] on input "Блок-вкладиш пінополістиролбетонний 530х200х400 мм Теріва" at bounding box center [346, 128] width 179 height 8
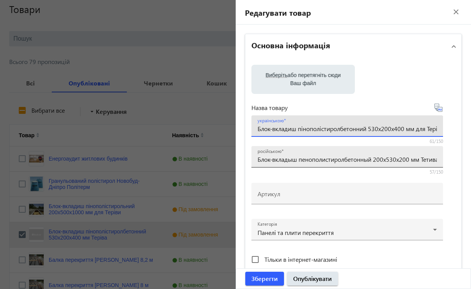
type input "Блок-вкладиш пінополістиролбетонний 530х200х400 мм для Теріви"
click at [425, 160] on input "Блок-вкладыш пенополистиролбетонный 200х530х200 мм Тетива" at bounding box center [346, 159] width 179 height 8
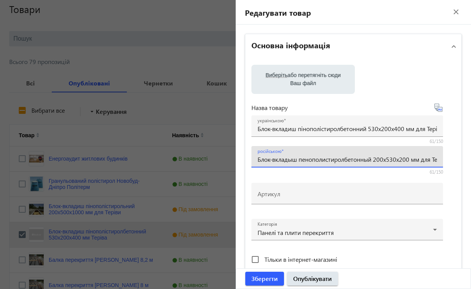
type input "Блок-вкладыш пенополистиролбетонный 200х530х200 мм для Тетивы"
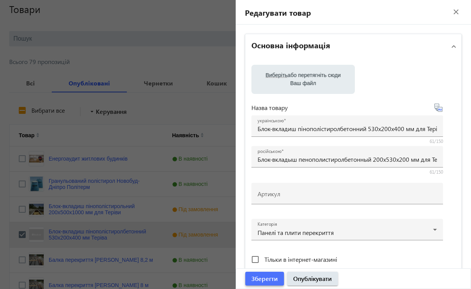
drag, startPoint x: 454, startPoint y: 0, endPoint x: 260, endPoint y: 279, distance: 340.4
click at [260, 279] on span "Зберегти" at bounding box center [264, 278] width 26 height 8
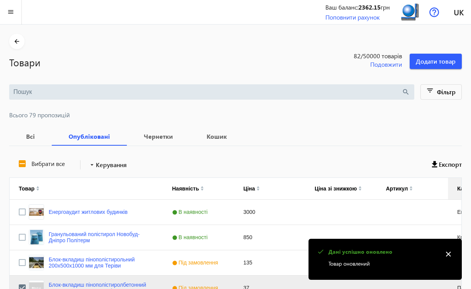
click at [450, 254] on mat-icon "close" at bounding box center [447, 253] width 11 height 11
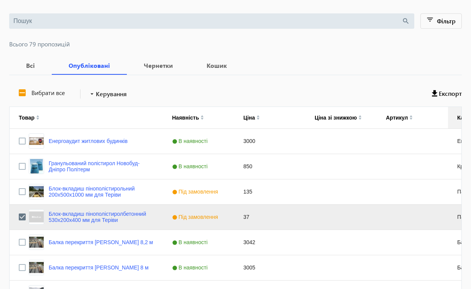
scroll to position [77, 0]
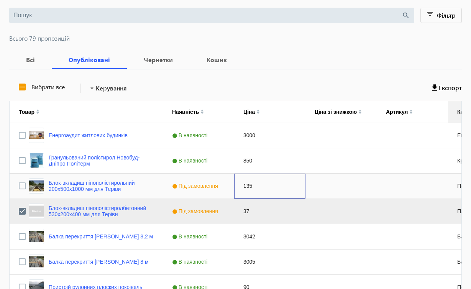
click at [245, 185] on div "135" at bounding box center [269, 186] width 71 height 25
type input "330"
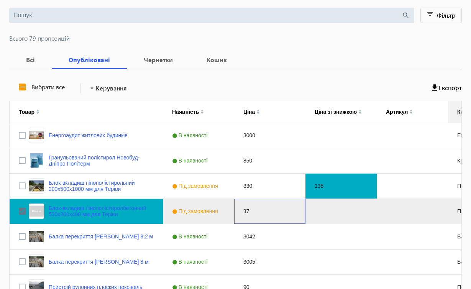
click at [244, 213] on div "37" at bounding box center [269, 211] width 71 height 25
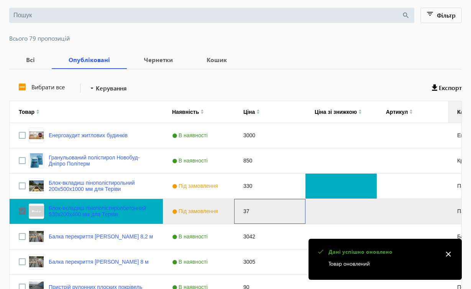
click at [244, 213] on div "37" at bounding box center [269, 211] width 71 height 25
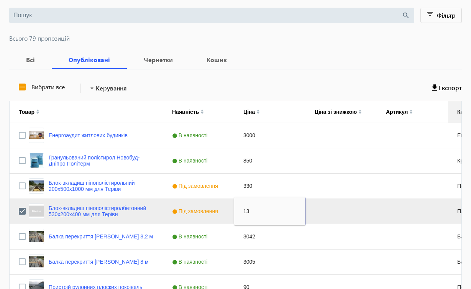
type input "135"
click at [25, 213] on input "Press Space to toggle row selection (checked)" at bounding box center [22, 211] width 7 height 7
checkbox input "false"
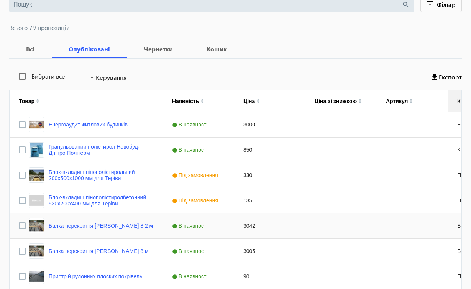
scroll to position [245, 0]
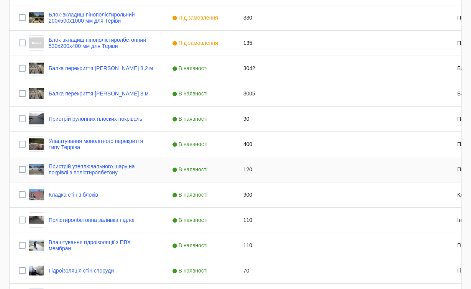
click at [124, 172] on link "Пристрій утеплювального шару на покрівлі з полістиролбетону" at bounding box center [101, 169] width 105 height 12
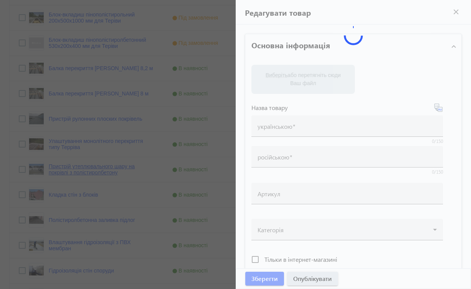
click at [124, 172] on mat-sidenav-container "arrow_back Товари 82 /50000 товарів Подовжити Додати товар search filter_list Ф…" at bounding box center [235, 283] width 471 height 1007
type input "Пристрій утеплювального шару на покрівлі з полістиролбетону"
type input "Устройство утепляющего слоя из полистиролбетона на кровле"
checkbox input "true"
type input "120"
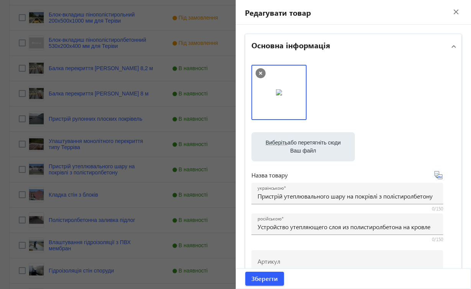
click at [451, 14] on mat-icon "close" at bounding box center [455, 11] width 11 height 11
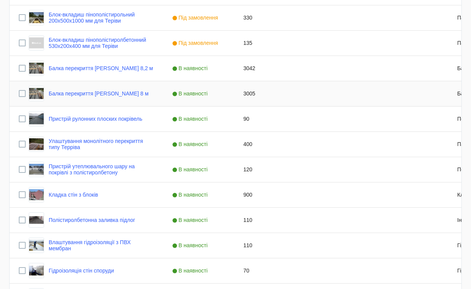
click at [248, 95] on div "3005" at bounding box center [269, 93] width 71 height 25
type input "3975"
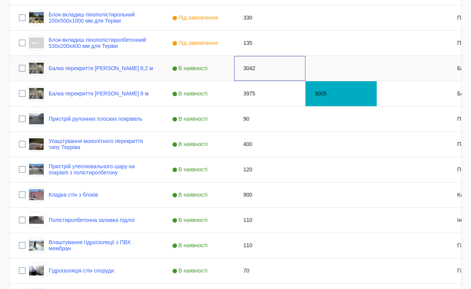
click at [251, 68] on div "3042" at bounding box center [269, 68] width 71 height 25
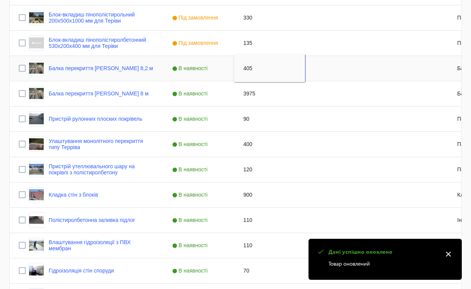
type input "4050"
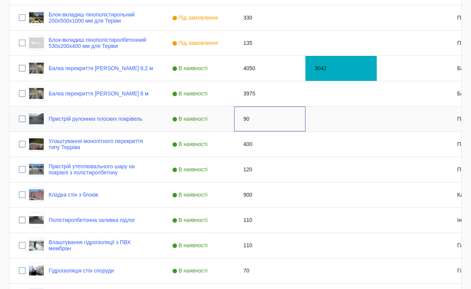
click at [287, 107] on div "90" at bounding box center [269, 118] width 71 height 25
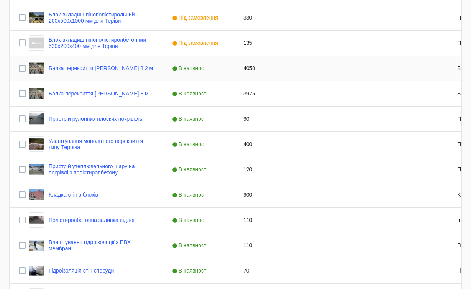
click at [194, 68] on span "В наявності" at bounding box center [191, 68] width 38 height 6
click at [227, 68] on span "Press SPACE to select this row." at bounding box center [226, 68] width 7 height 7
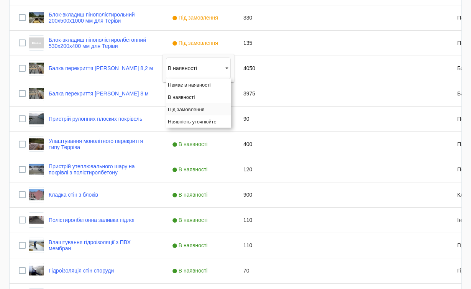
click at [197, 108] on span "Під замовлення" at bounding box center [186, 109] width 37 height 6
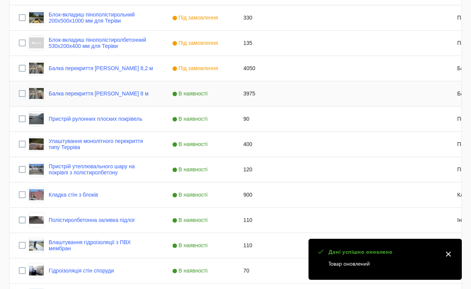
click at [201, 95] on span "В наявності" at bounding box center [191, 93] width 38 height 6
click at [227, 93] on span "Press SPACE to select this row." at bounding box center [226, 93] width 7 height 7
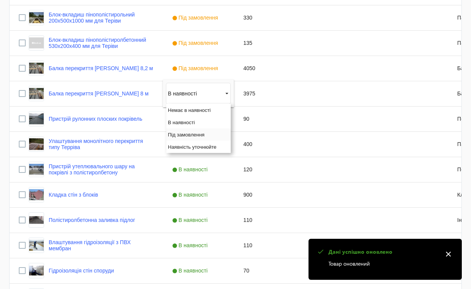
click at [189, 134] on span "Під замовлення" at bounding box center [186, 135] width 37 height 6
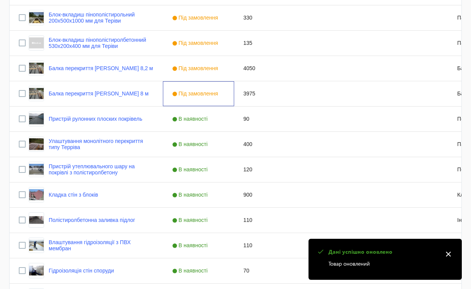
click at [447, 254] on mat-icon "close" at bounding box center [447, 253] width 11 height 11
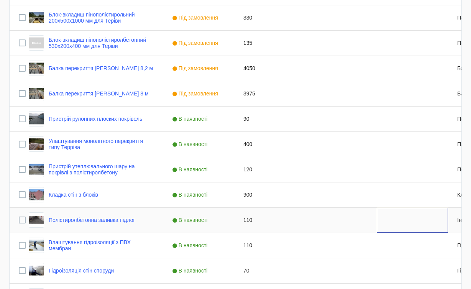
click at [445, 230] on div "Press SPACE to select this row." at bounding box center [412, 220] width 71 height 25
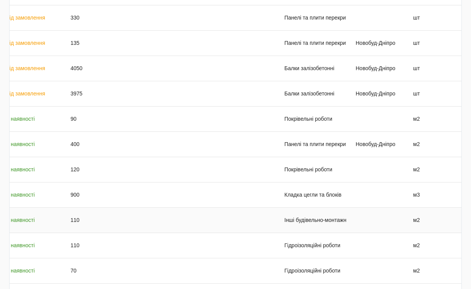
scroll to position [0, 0]
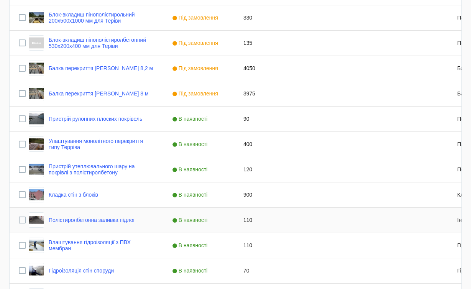
click at [251, 219] on div "110" at bounding box center [269, 220] width 71 height 25
type input "150"
click at [200, 221] on span "В наявності" at bounding box center [191, 220] width 38 height 6
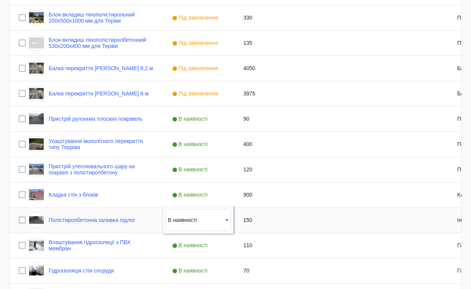
click at [226, 220] on span "Press SPACE to select this row." at bounding box center [226, 219] width 7 height 7
click at [280, 251] on div "110" at bounding box center [269, 245] width 71 height 25
